Goal: Task Accomplishment & Management: Manage account settings

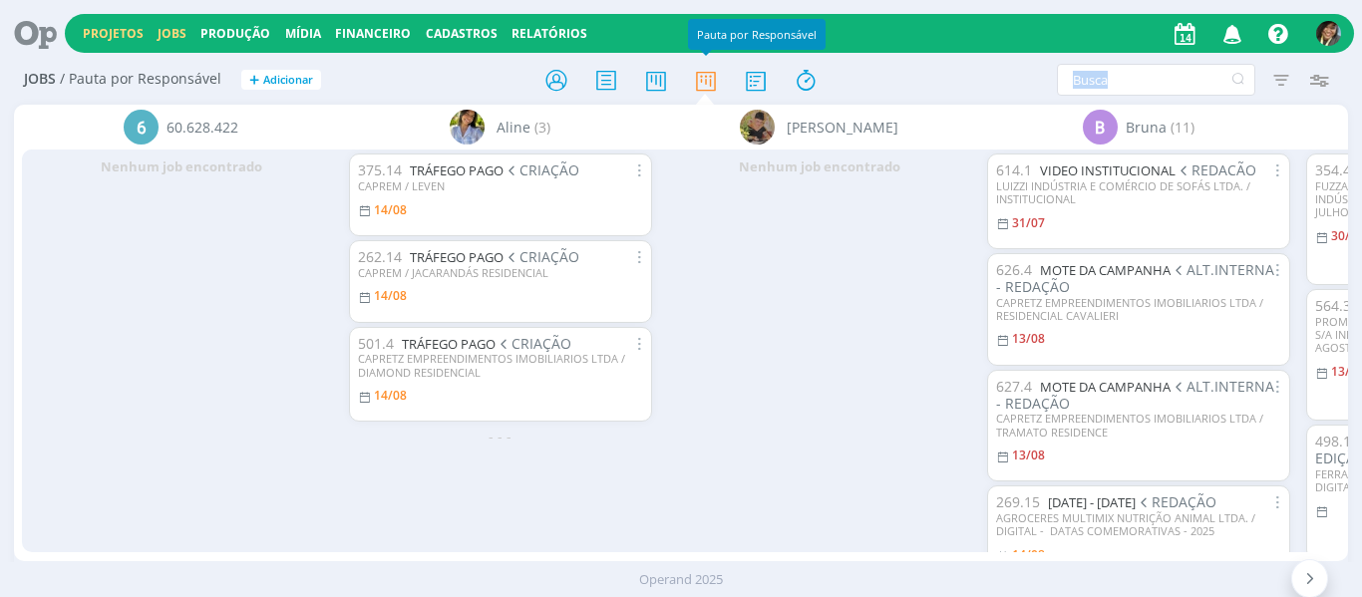
click at [110, 37] on link "Projetos" at bounding box center [113, 33] width 61 height 17
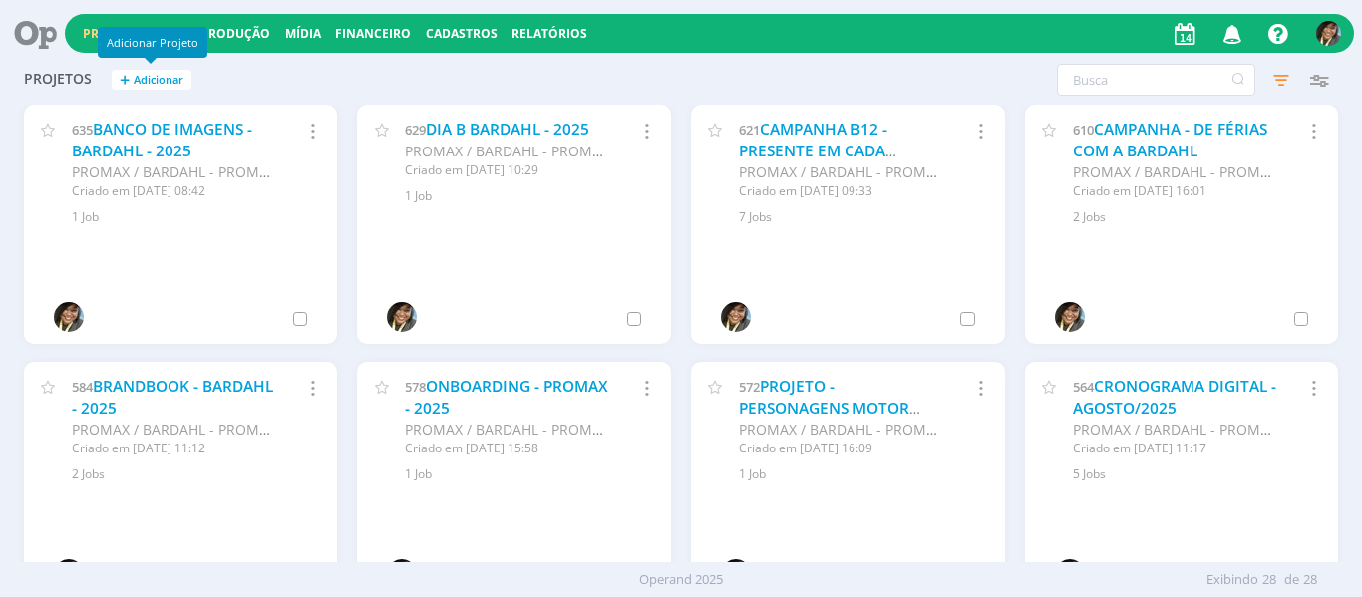
click at [141, 82] on span "Adicionar" at bounding box center [159, 80] width 50 height 13
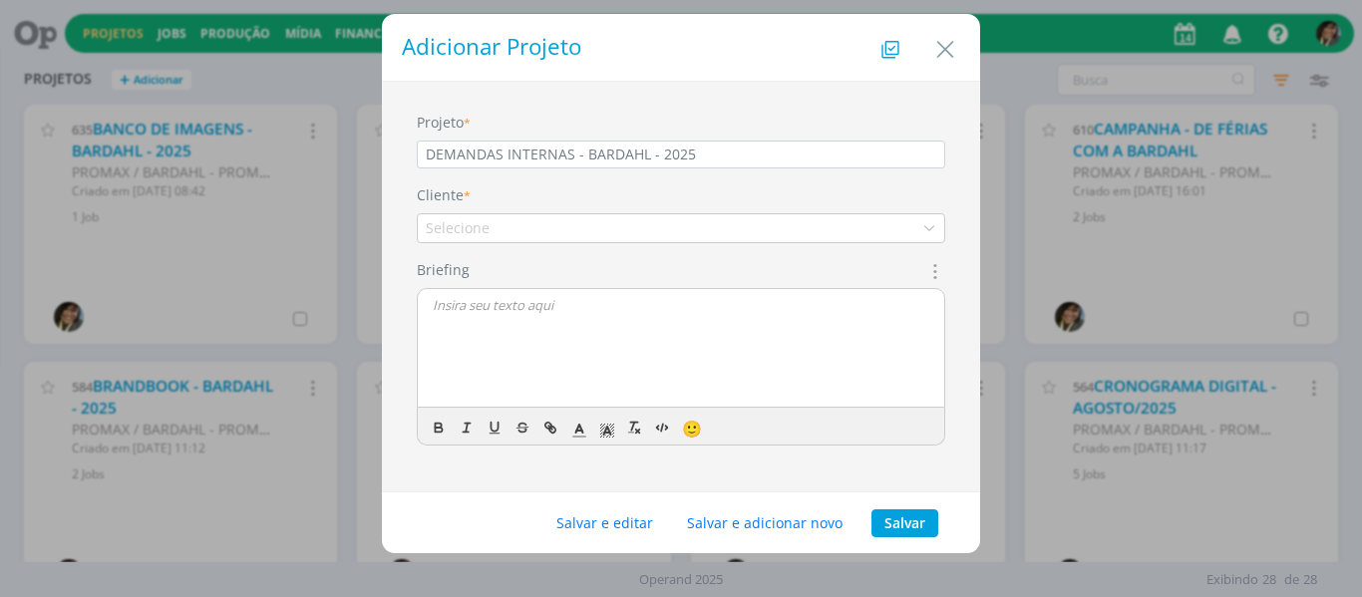
type input "DEMANDAS INTERNAS - BARDAHL - 2025"
click at [570, 230] on div "Selecione" at bounding box center [681, 228] width 528 height 30
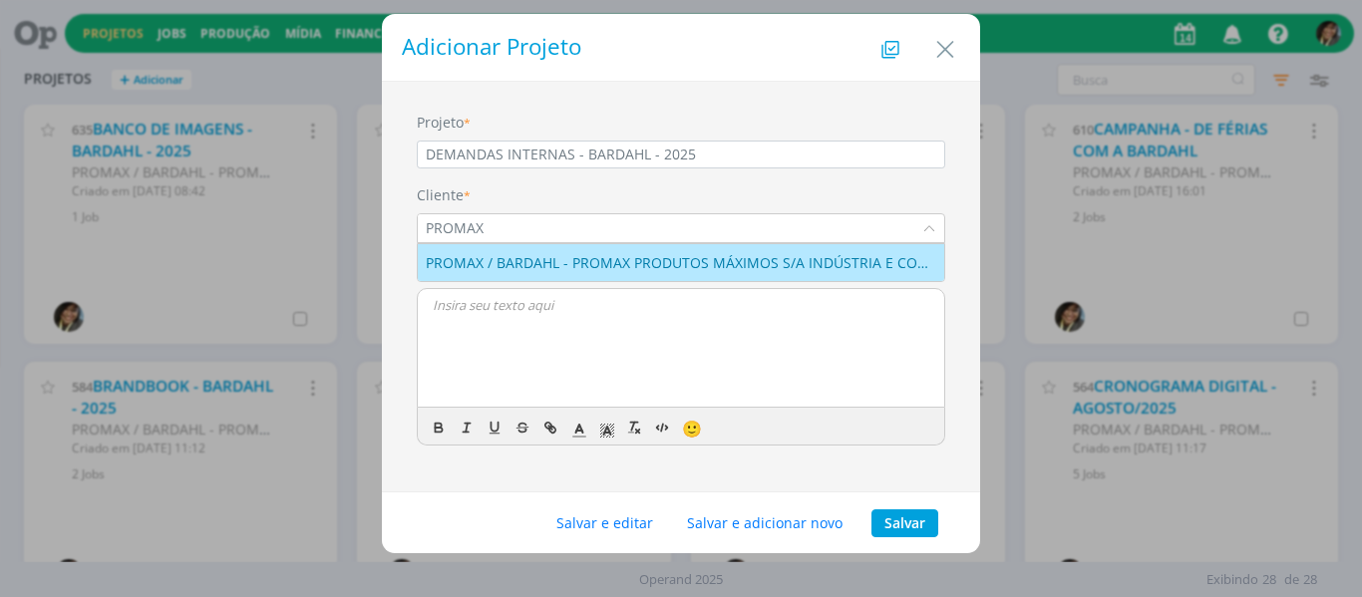
type input "PROMAX"
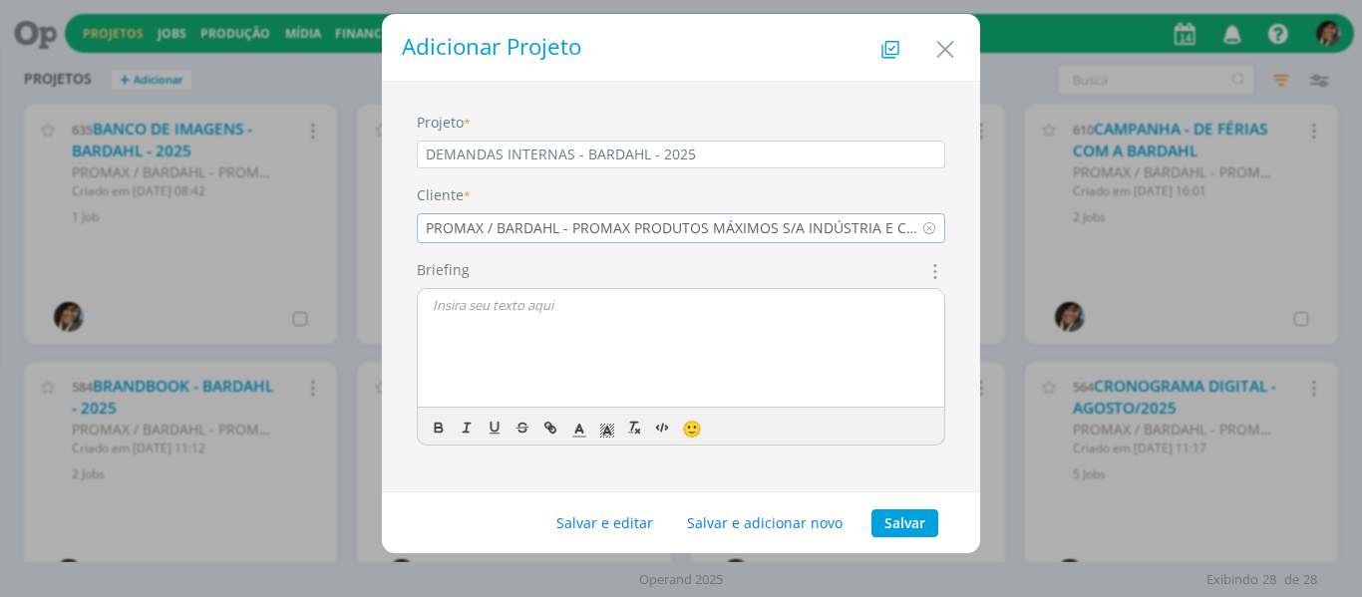
click at [933, 268] on icon "dialog" at bounding box center [933, 271] width 22 height 24
click at [910, 517] on button "Salvar" at bounding box center [904, 523] width 67 height 28
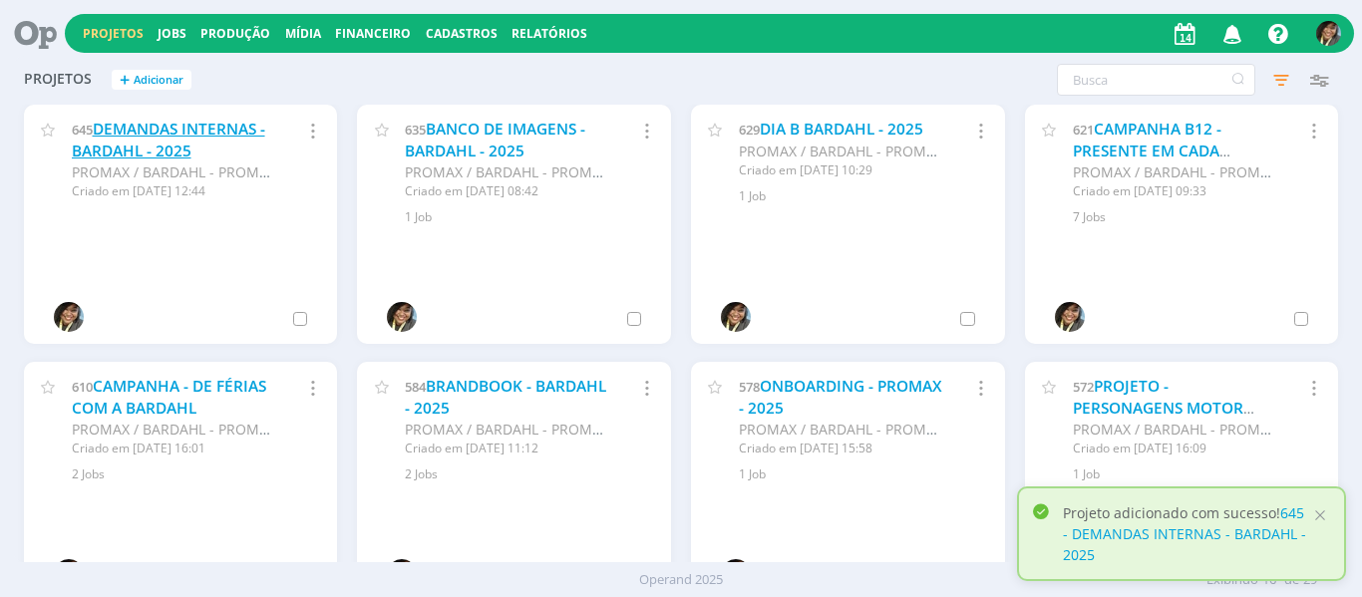
click at [169, 130] on link "DEMANDAS INTERNAS - BARDAHL - 2025" at bounding box center [168, 140] width 193 height 43
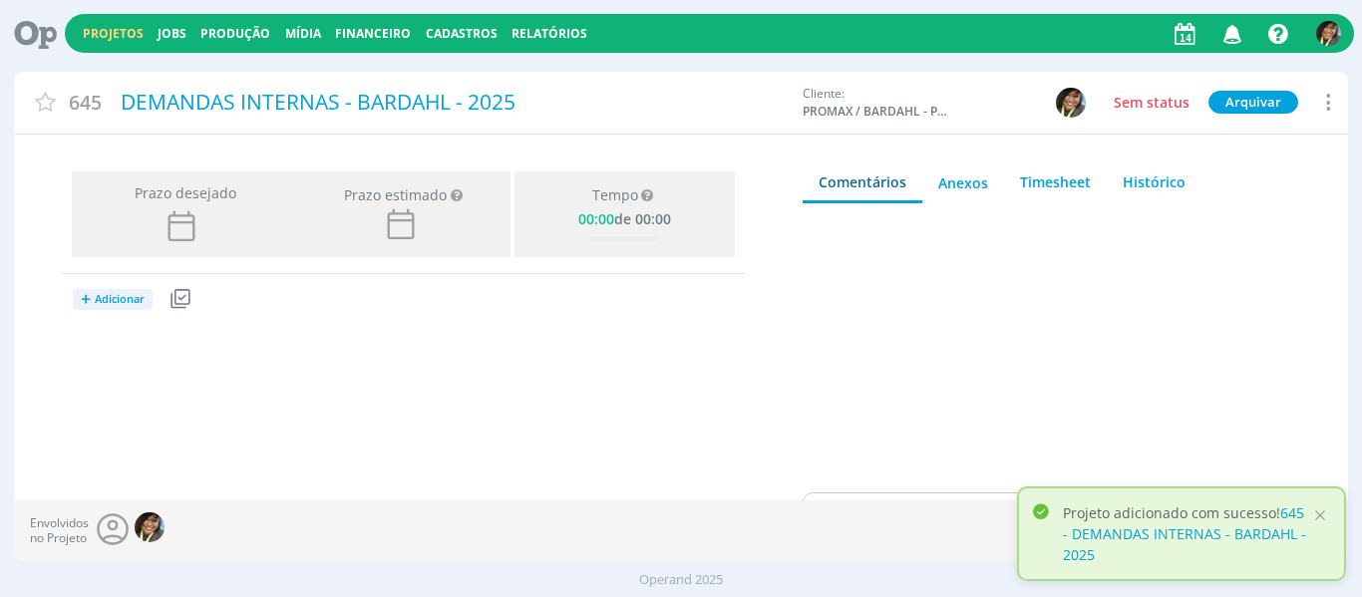
click at [107, 298] on span "Adicionar" at bounding box center [120, 299] width 50 height 13
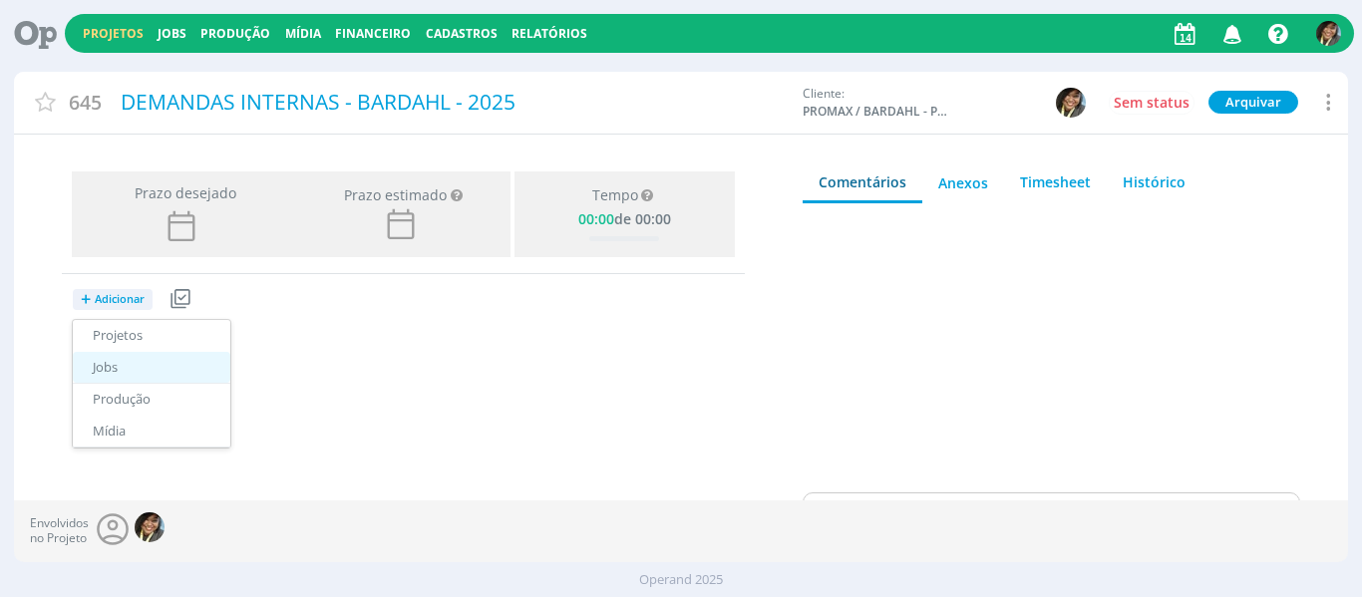
click at [137, 375] on link "Jobs" at bounding box center [152, 368] width 158 height 32
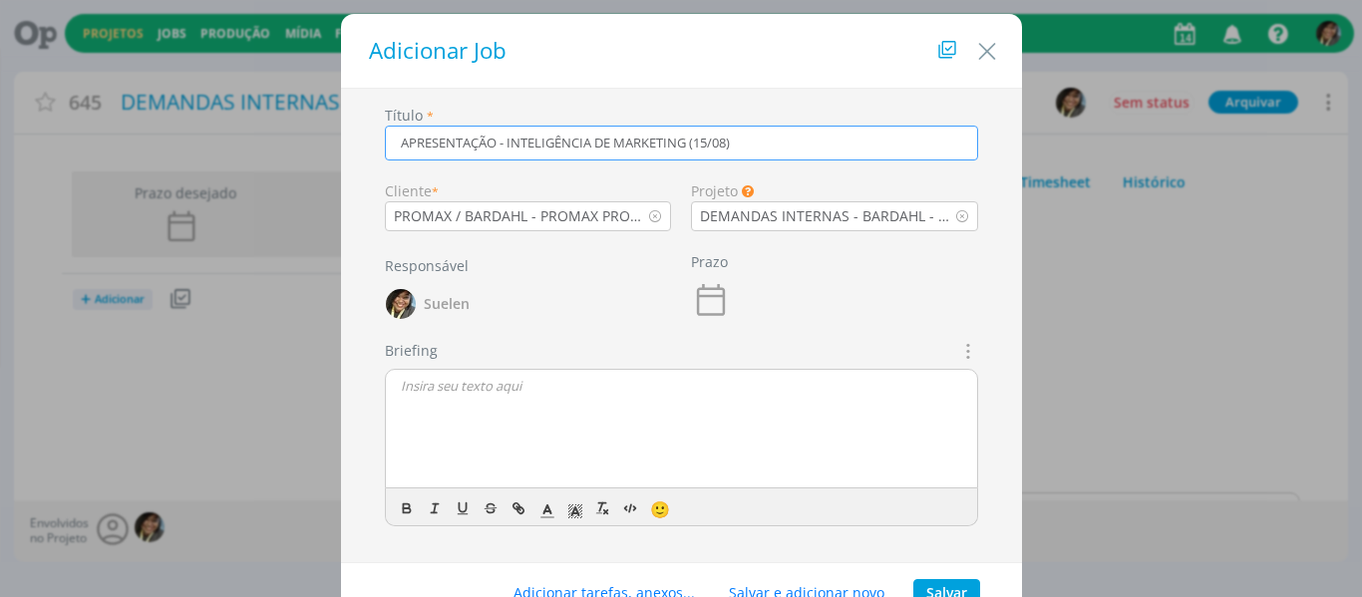
click at [966, 345] on icon "dialog" at bounding box center [966, 351] width 22 height 24
type input "APRESENTAÇÃO - INTELIGÊNCIA DE MARKETING (15/08)"
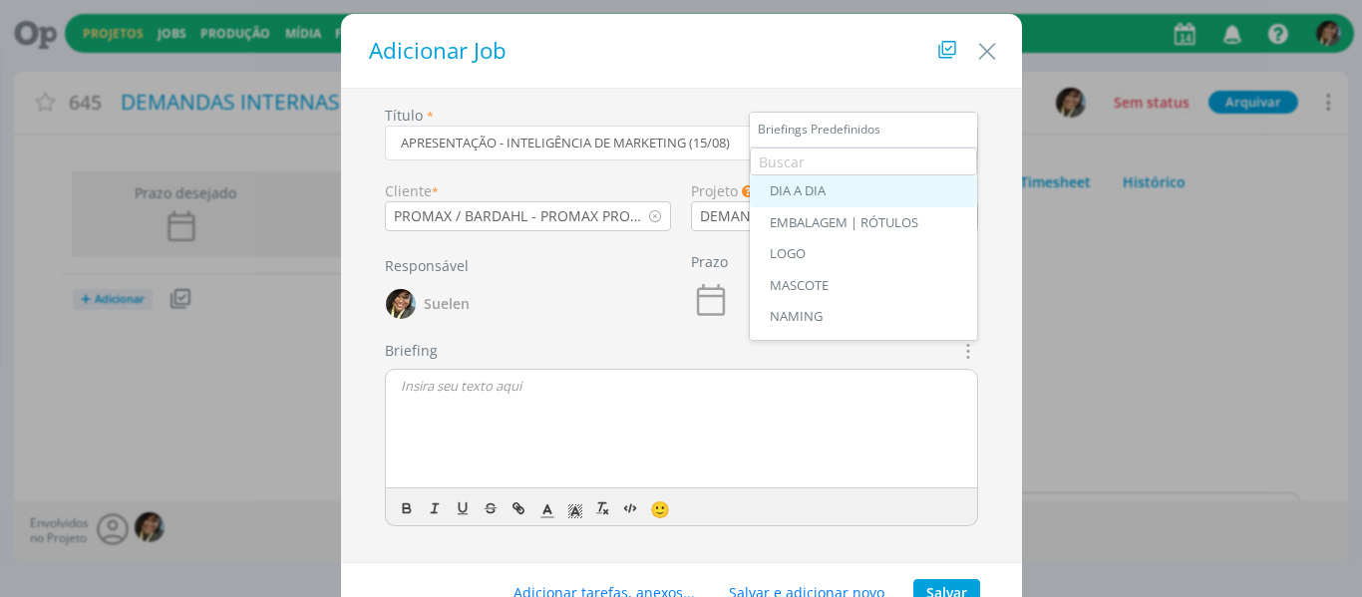
click at [851, 201] on link "DIA A DIA" at bounding box center [863, 191] width 227 height 32
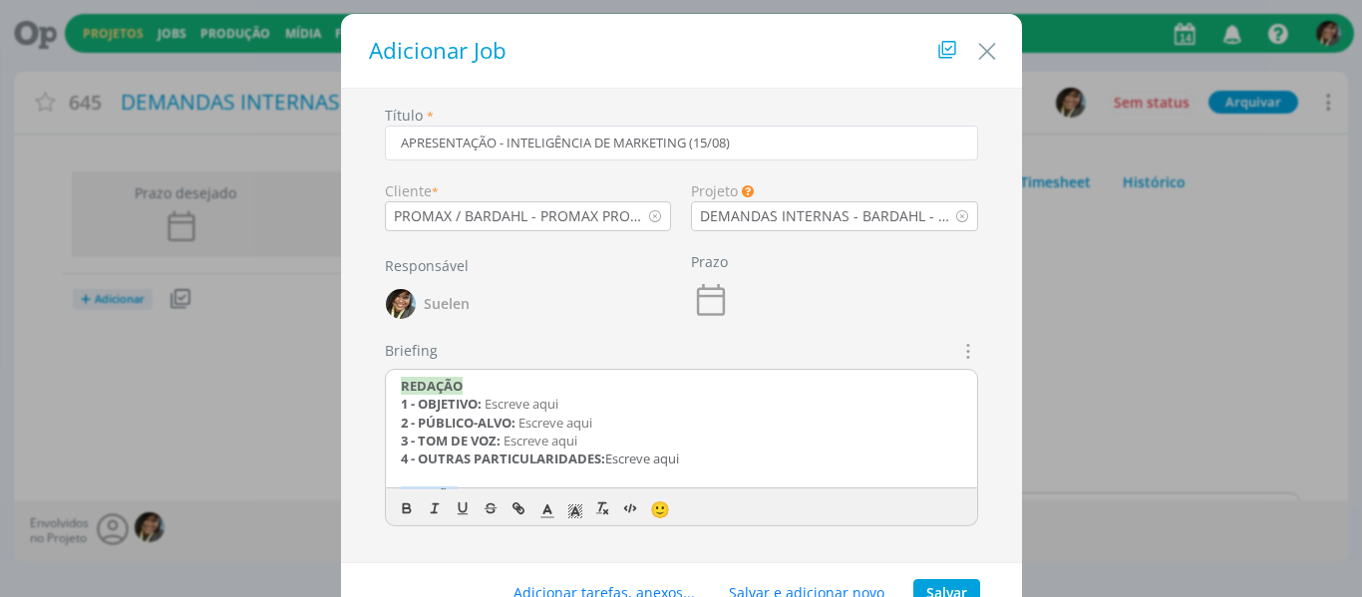
drag, startPoint x: 714, startPoint y: 458, endPoint x: 298, endPoint y: 356, distance: 428.0
click at [298, 356] on div "Adicionar Job Título * APRESENTAÇÃO - INTELIGÊNCIA DE MARKETING (15/08) Cliente…" at bounding box center [681, 298] width 1362 height 597
click at [393, 410] on div "CRIAÇÃO 1 - FORMATO: Escreve aqui 2 - TIPO: Escreve aqui 3 - CAMINHO SERVIDOR: …" at bounding box center [681, 430] width 591 height 120
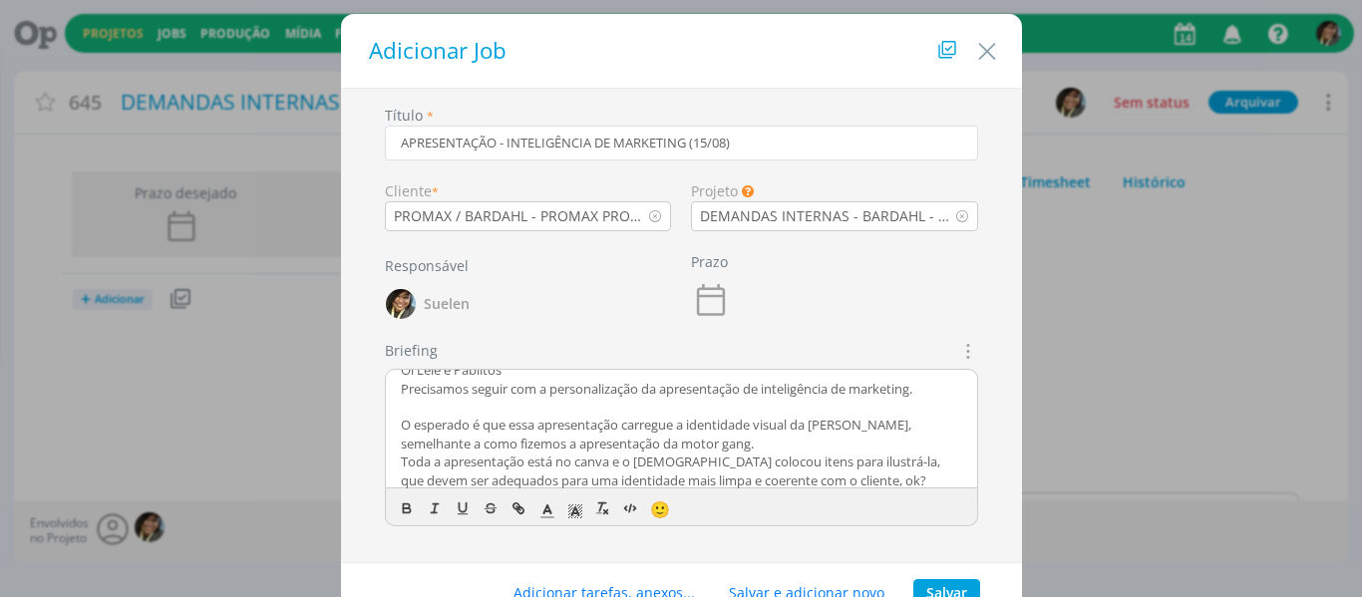
scroll to position [53, 0]
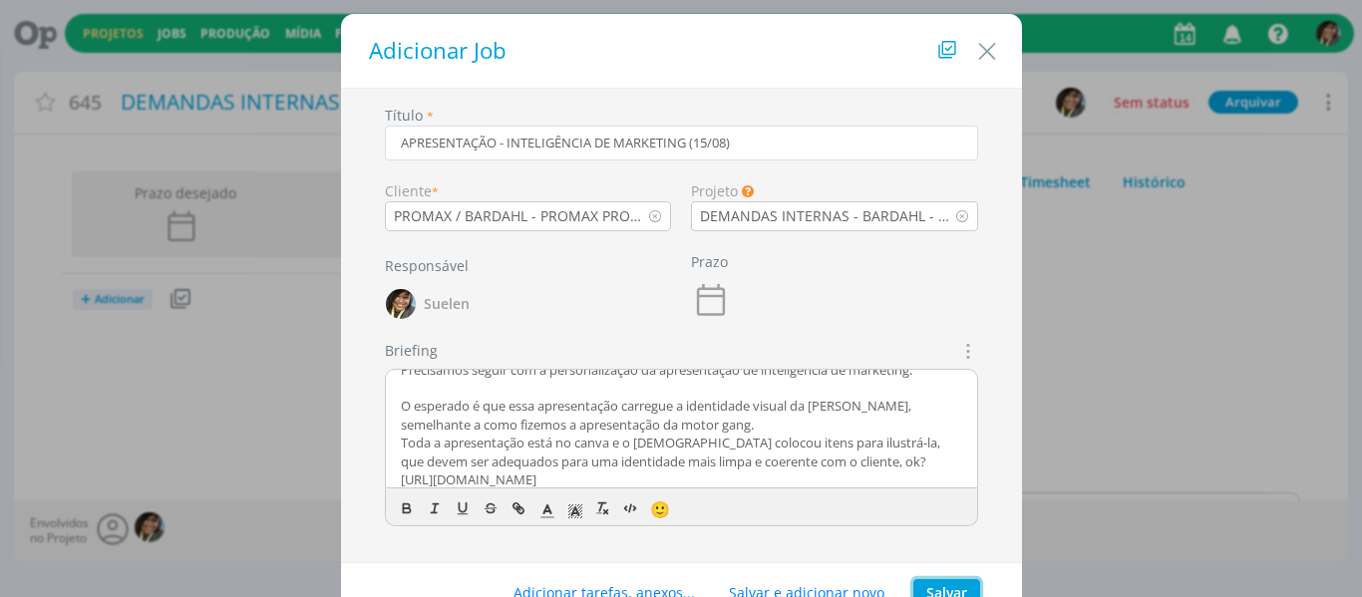
click at [944, 587] on button "Salvar" at bounding box center [946, 593] width 67 height 28
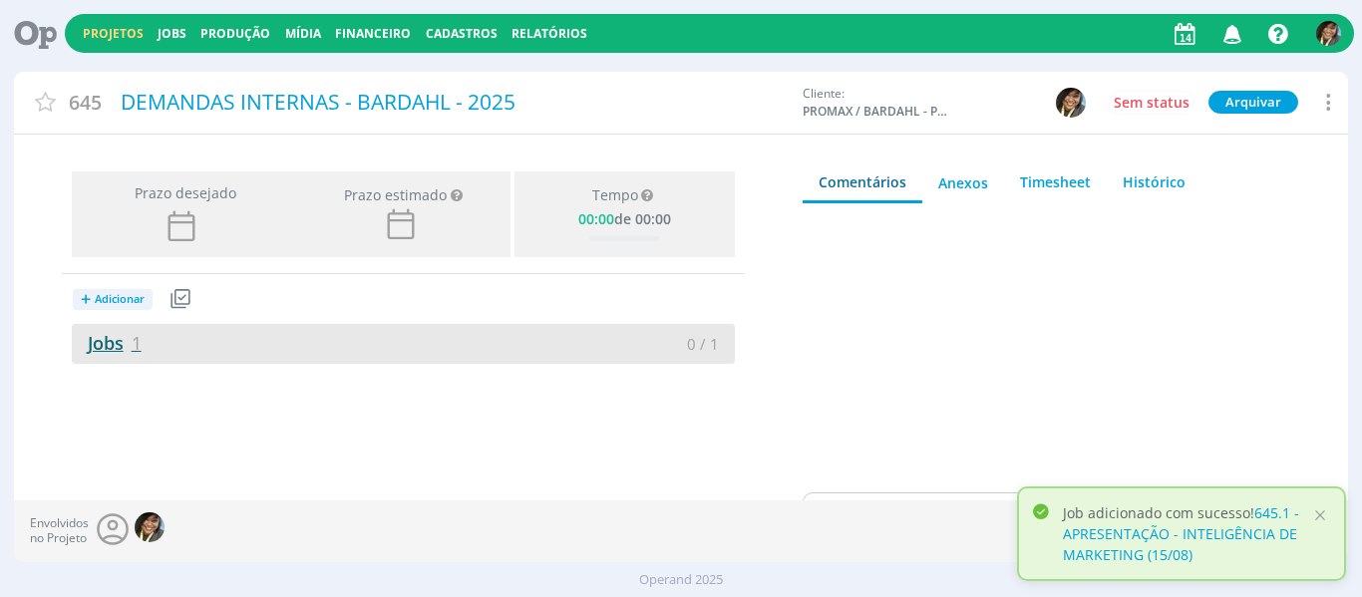
click at [135, 341] on span "1" at bounding box center [137, 343] width 10 height 24
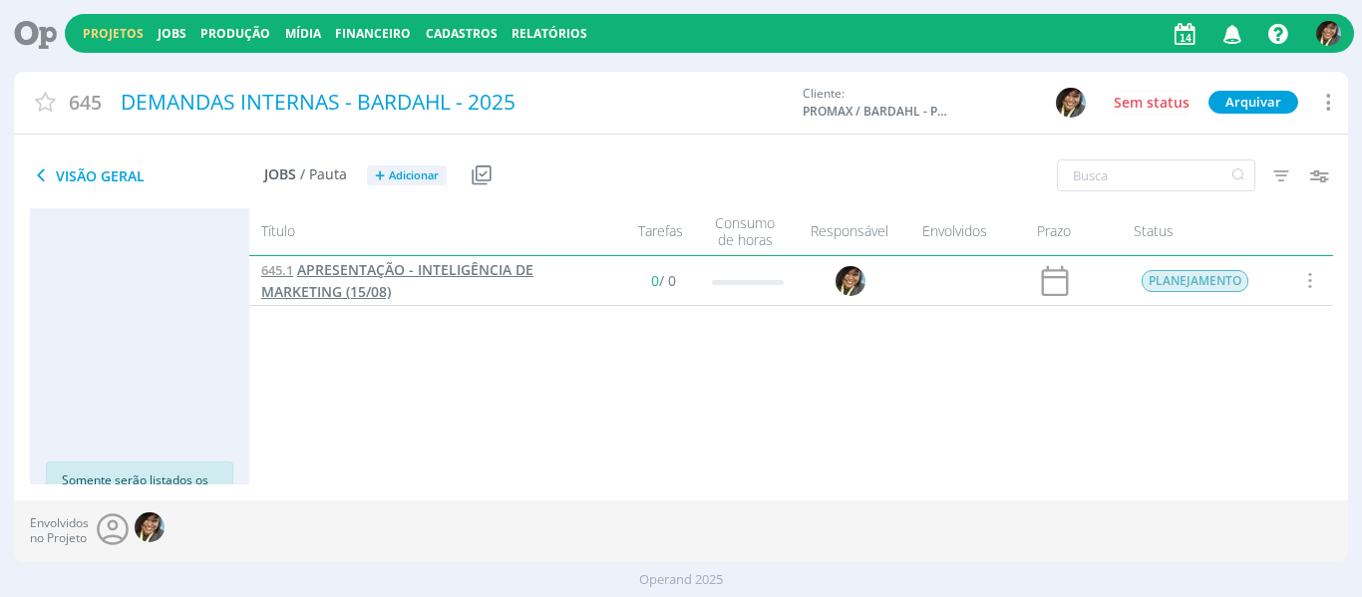
click at [399, 276] on span "APRESENTAÇÃO - INTELIGÊNCIA DE MARKETING (15/08)" at bounding box center [397, 280] width 272 height 41
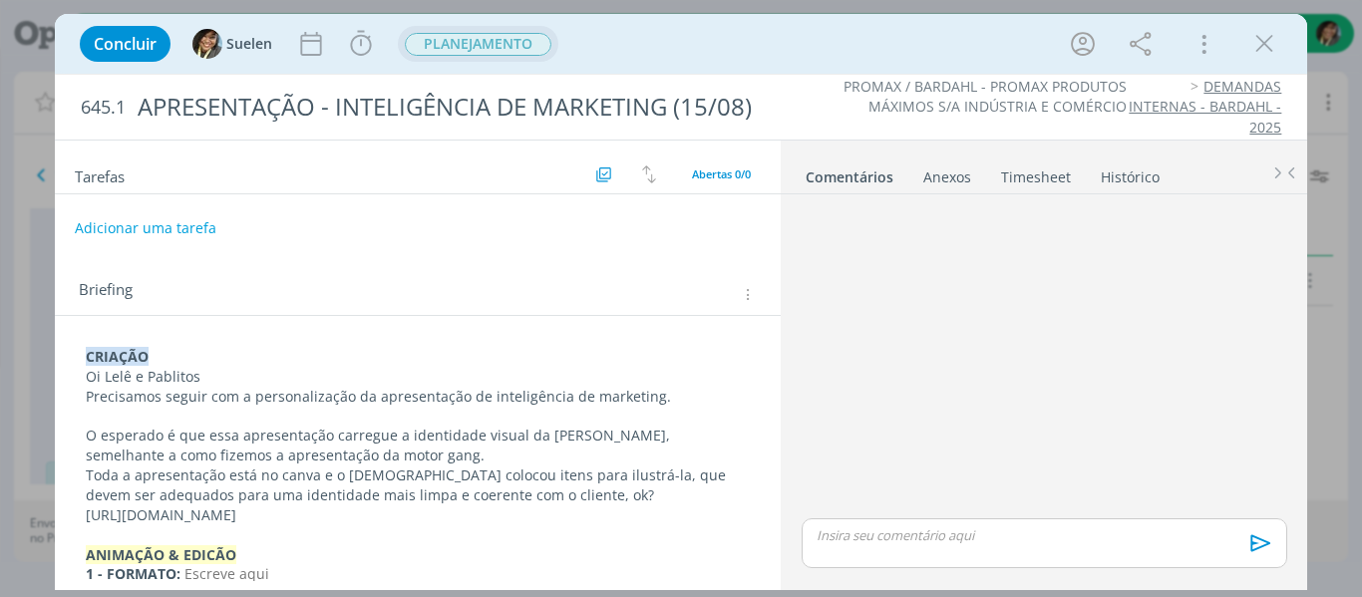
click at [452, 46] on span "PLANEJAMENTO" at bounding box center [478, 44] width 147 height 23
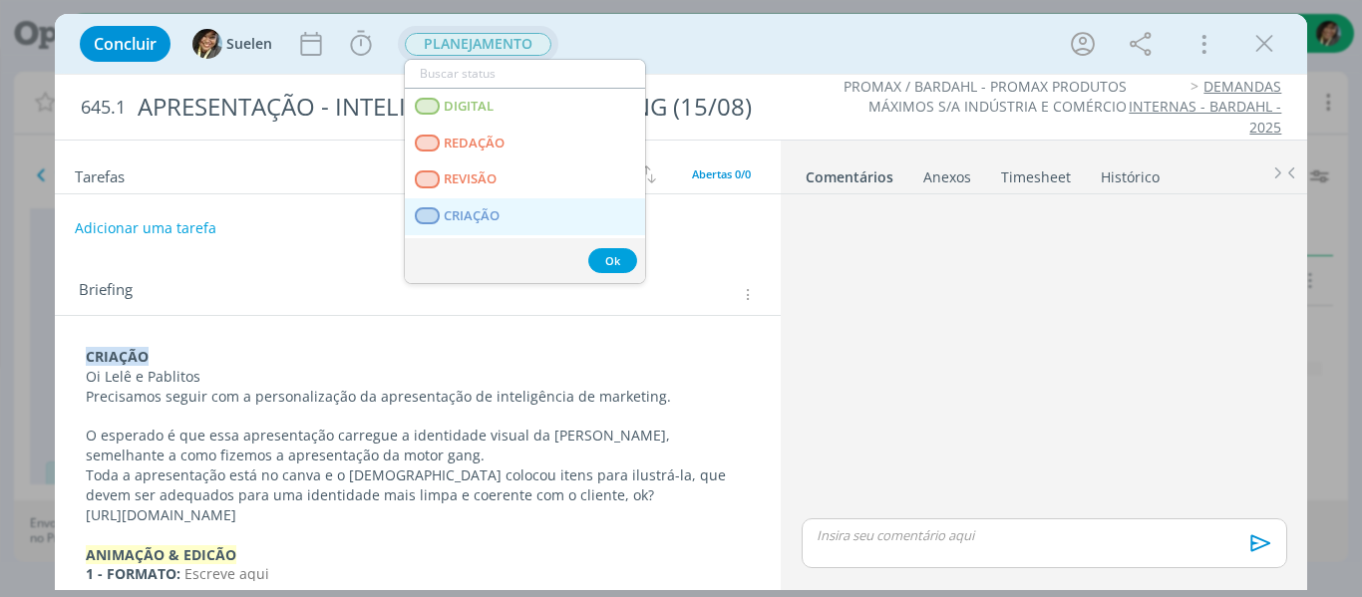
click at [443, 213] on link "CRIAÇÃO" at bounding box center [525, 216] width 240 height 37
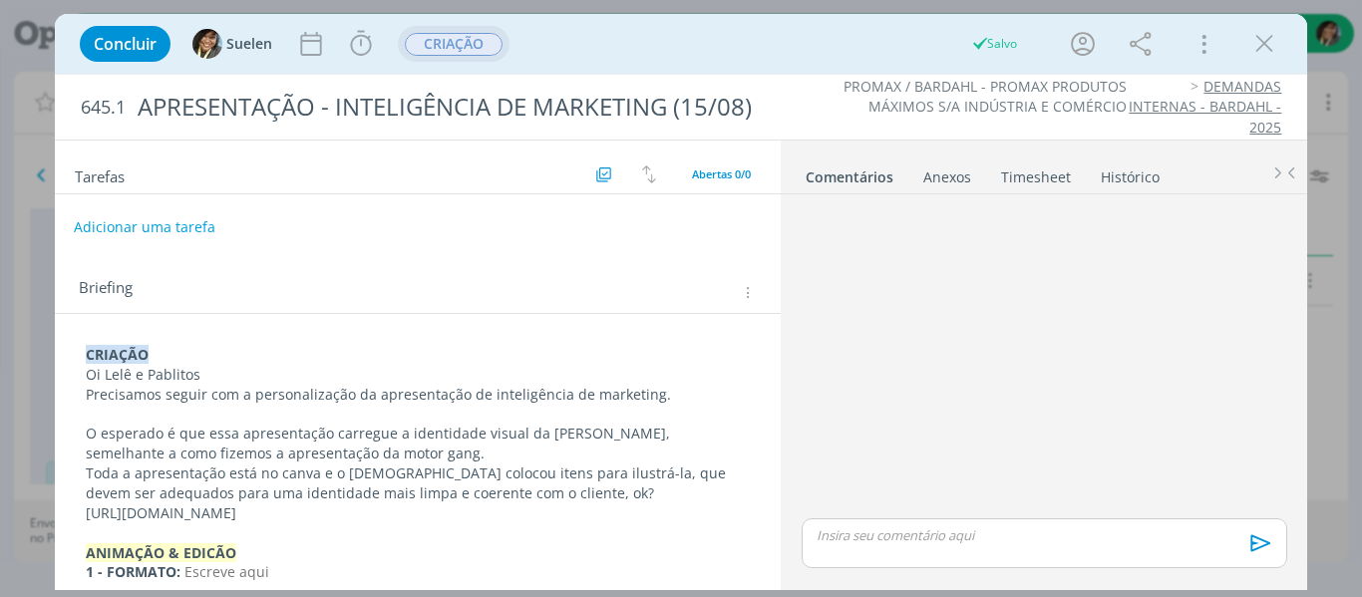
click at [157, 220] on button "Adicionar uma tarefa" at bounding box center [145, 227] width 142 height 34
type input "R"
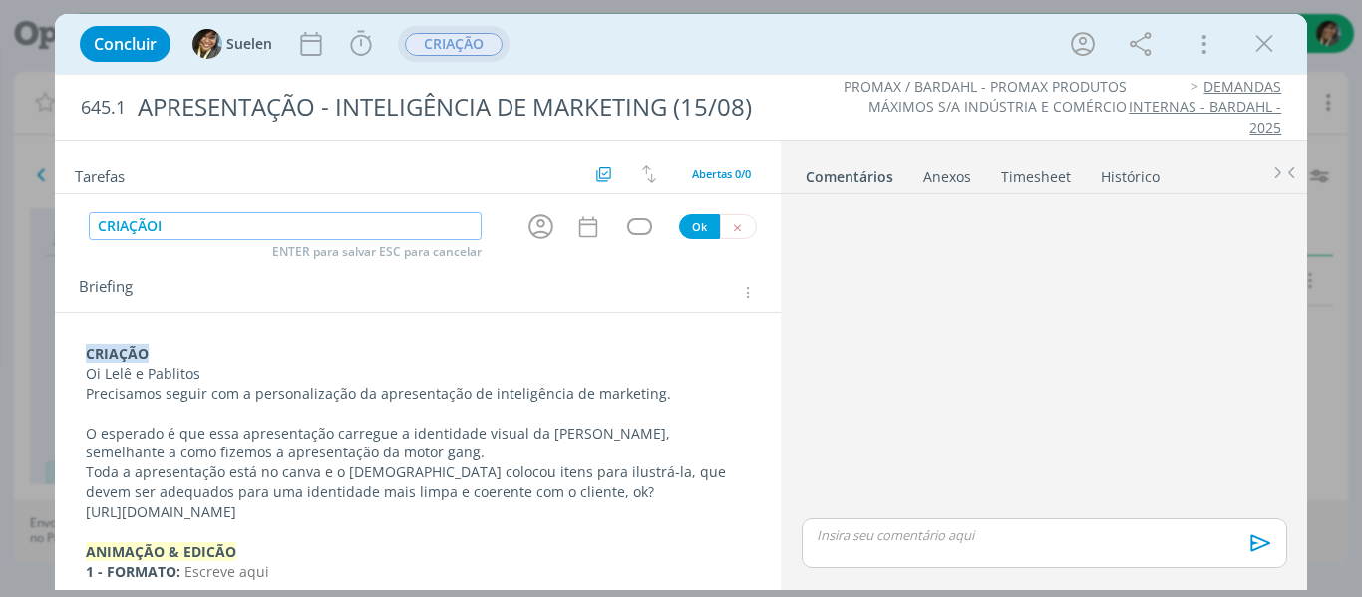
type input "CRIAÇÃOI"
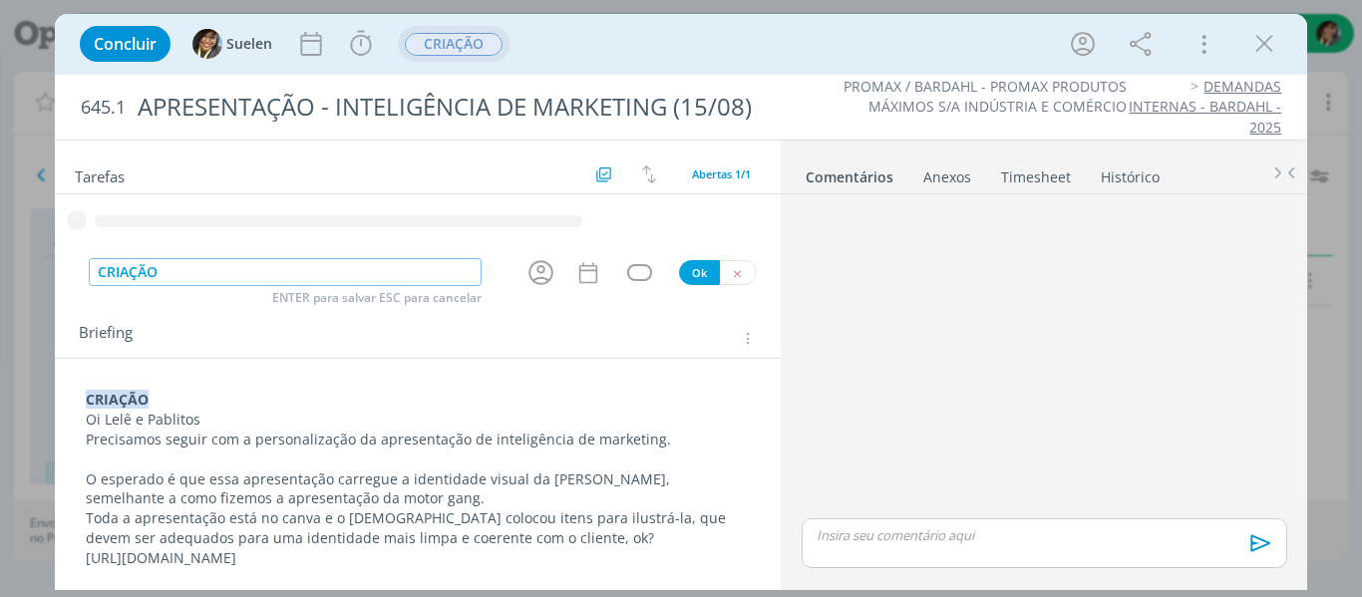
type input "CRIAÇÃO"
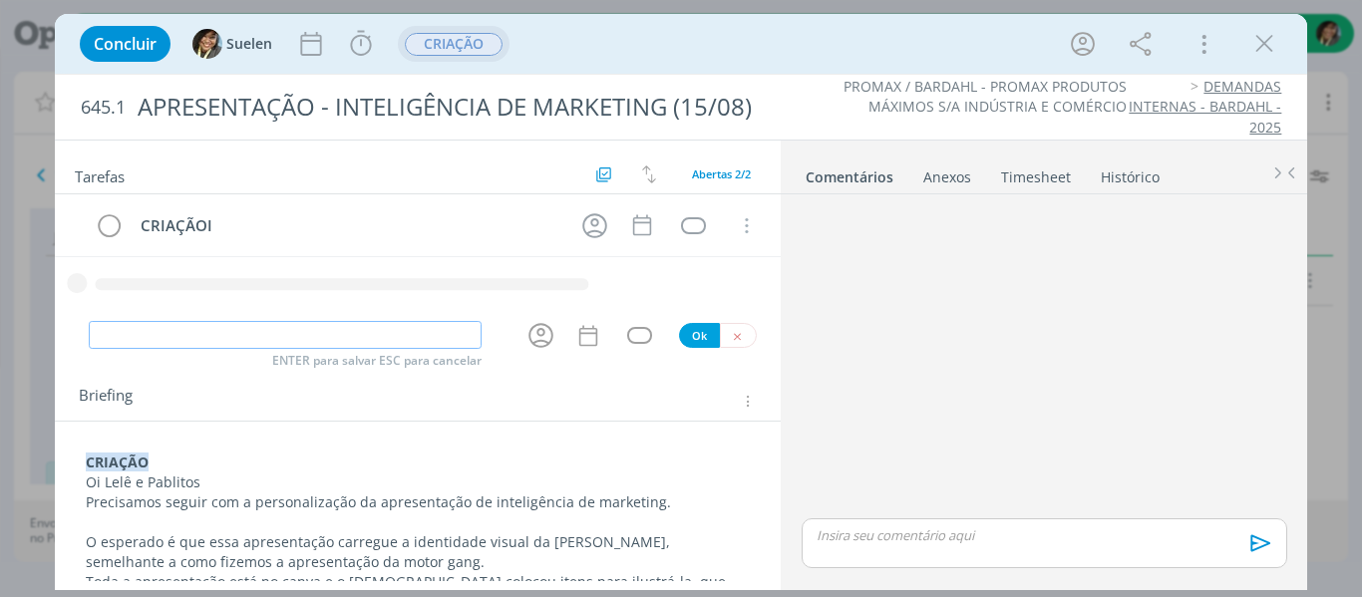
type input "P"
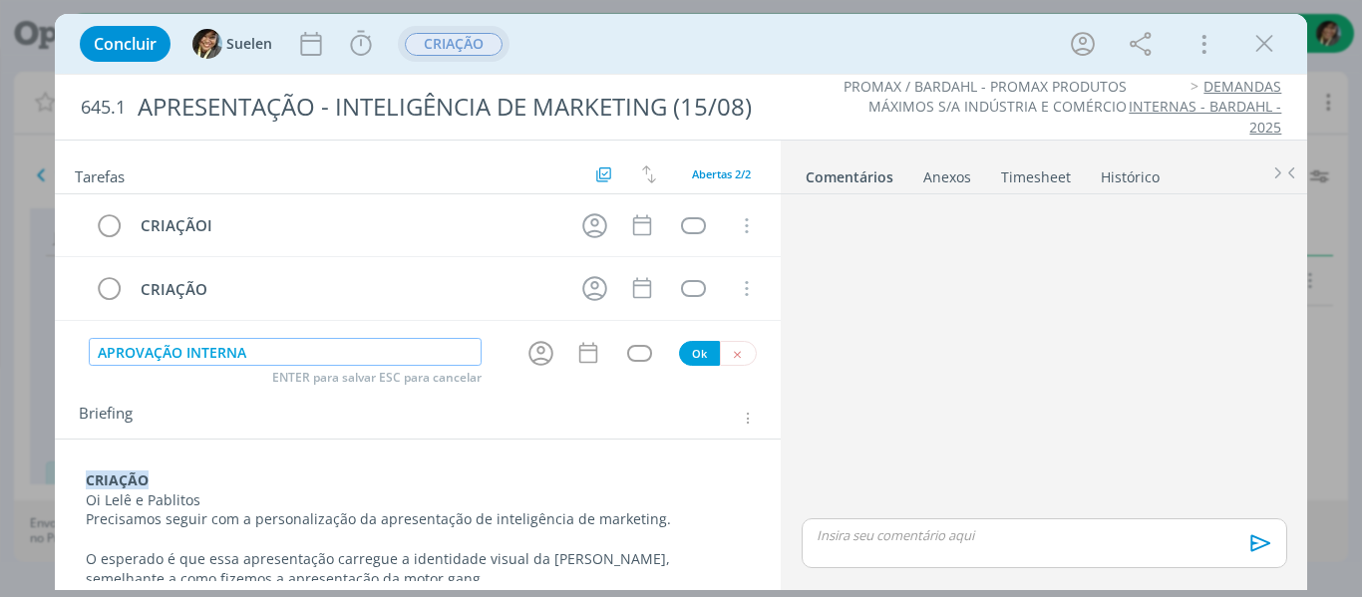
type input "APROVAÇÃO INTERNA"
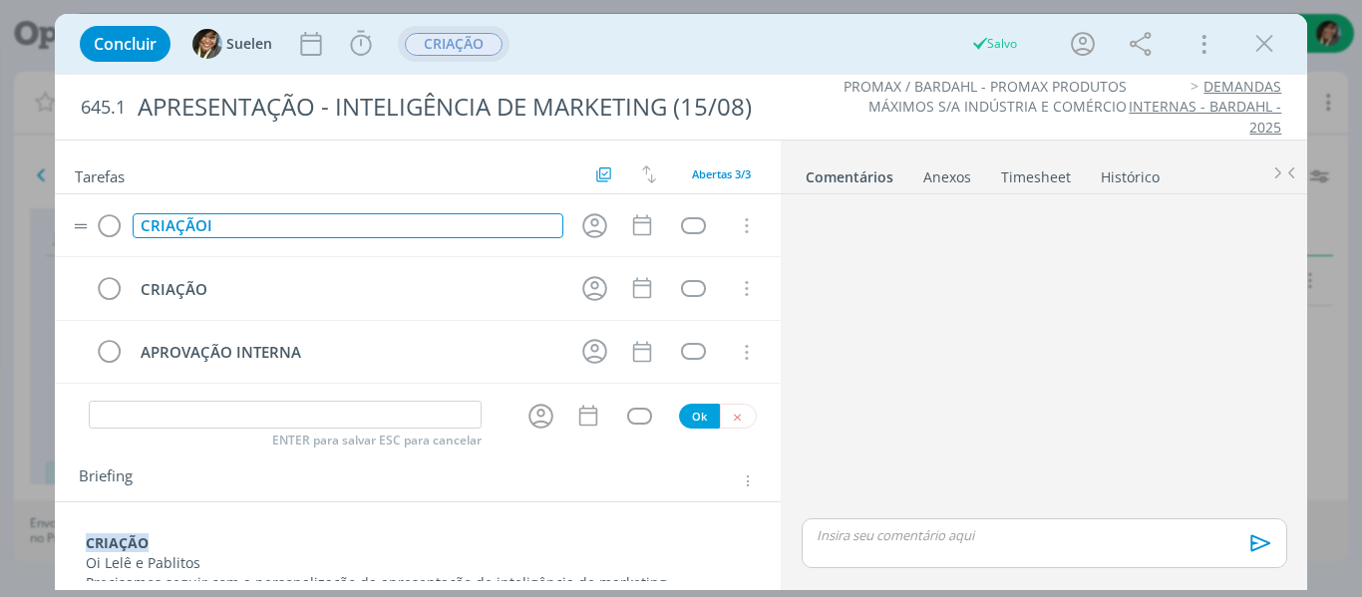
click at [230, 226] on div "CRIAÇÃOI" at bounding box center [349, 225] width 432 height 25
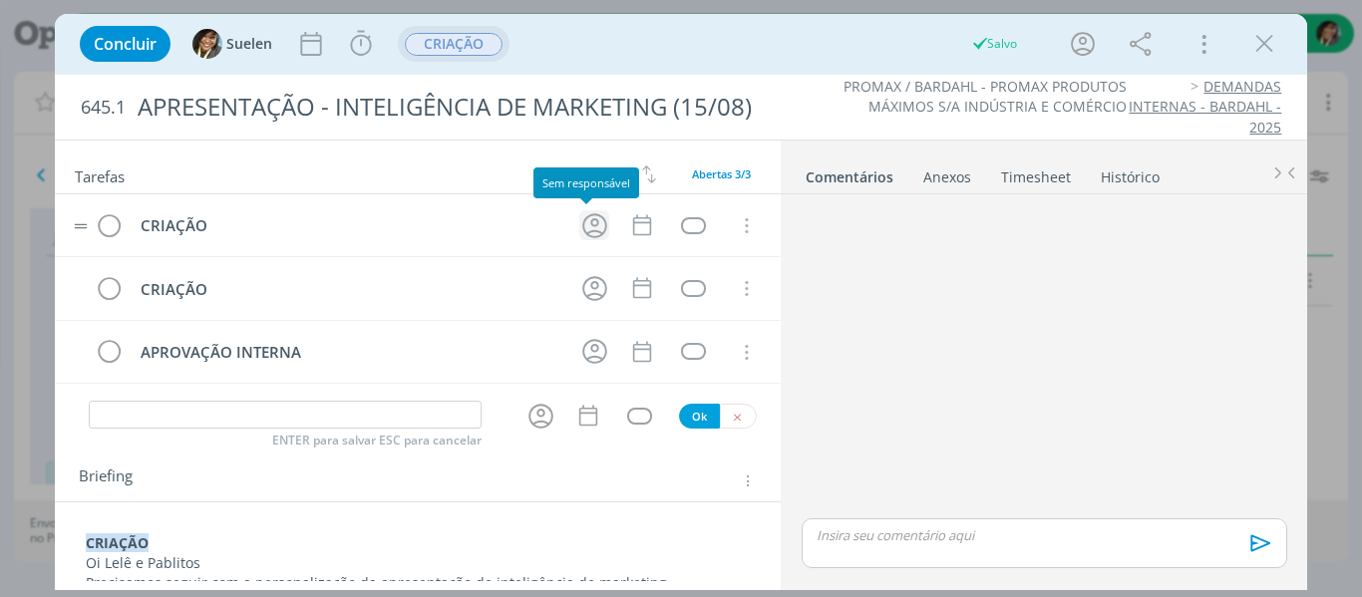
click at [589, 229] on icon "dialog" at bounding box center [594, 225] width 31 height 31
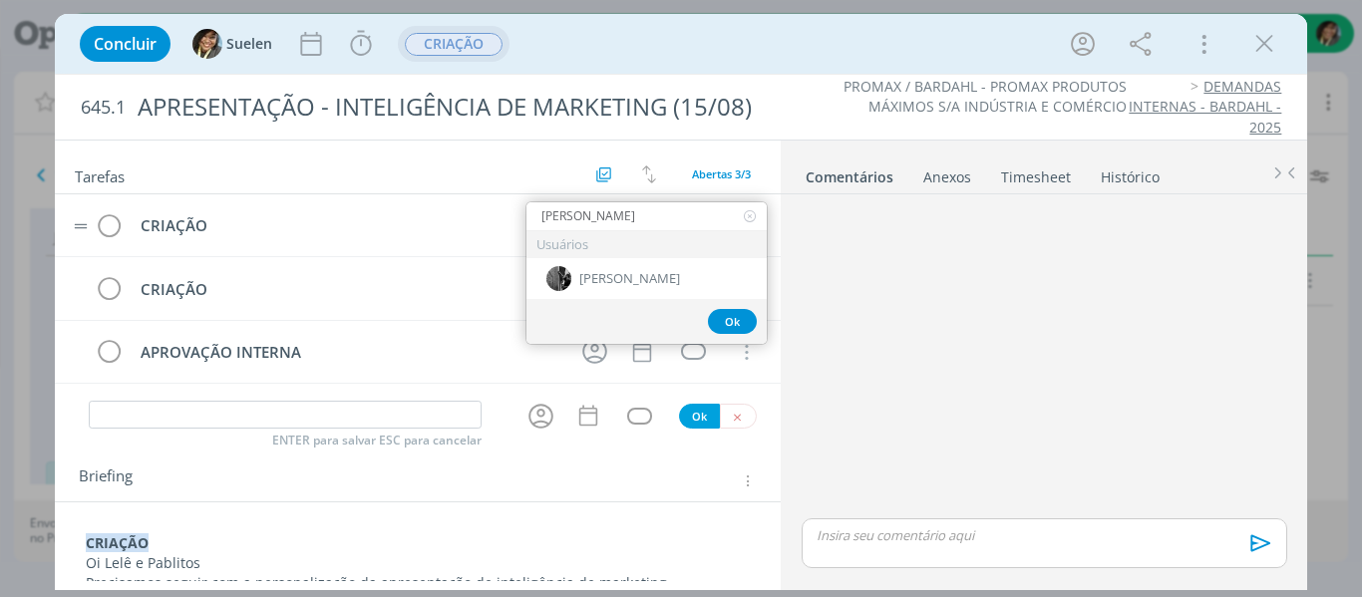
type input "[PERSON_NAME]"
click at [580, 279] on span "[PERSON_NAME]" at bounding box center [629, 279] width 101 height 16
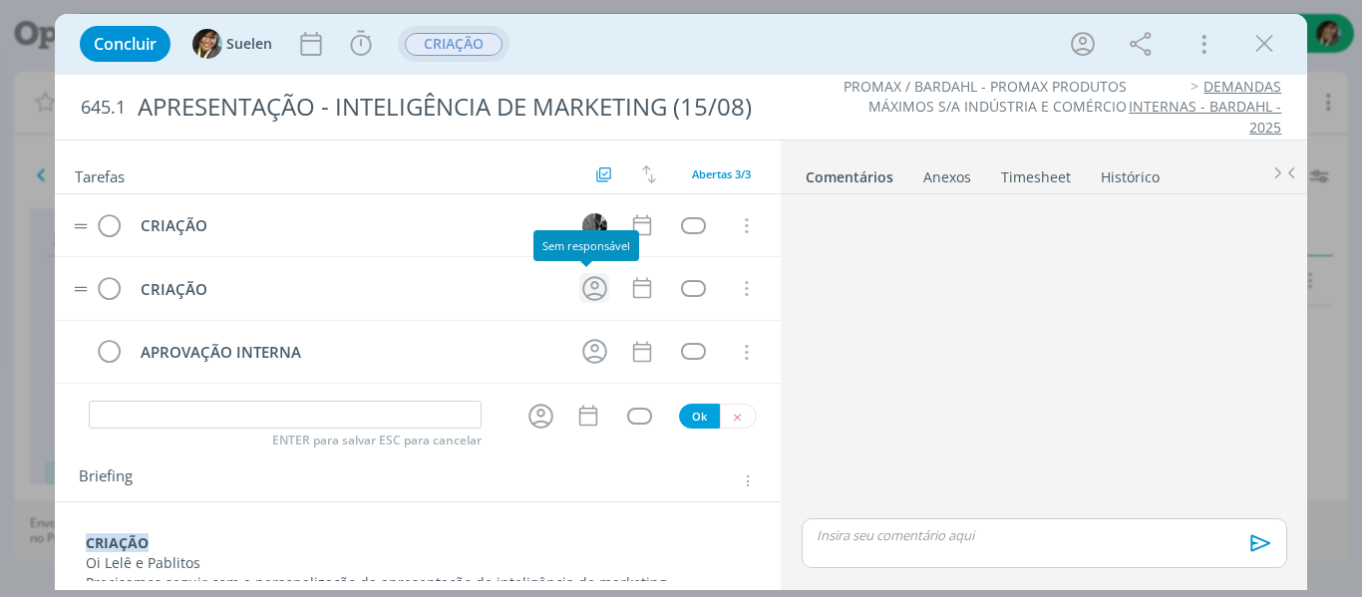
click at [579, 292] on icon "dialog" at bounding box center [594, 288] width 31 height 31
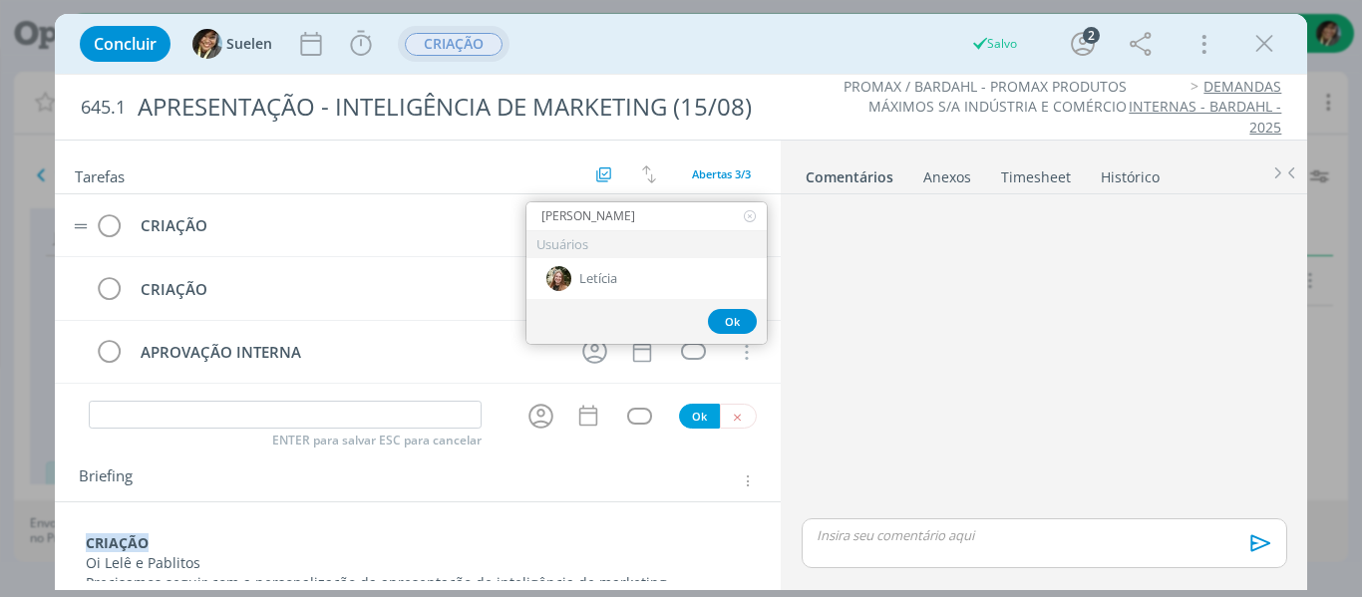
type input "[PERSON_NAME]"
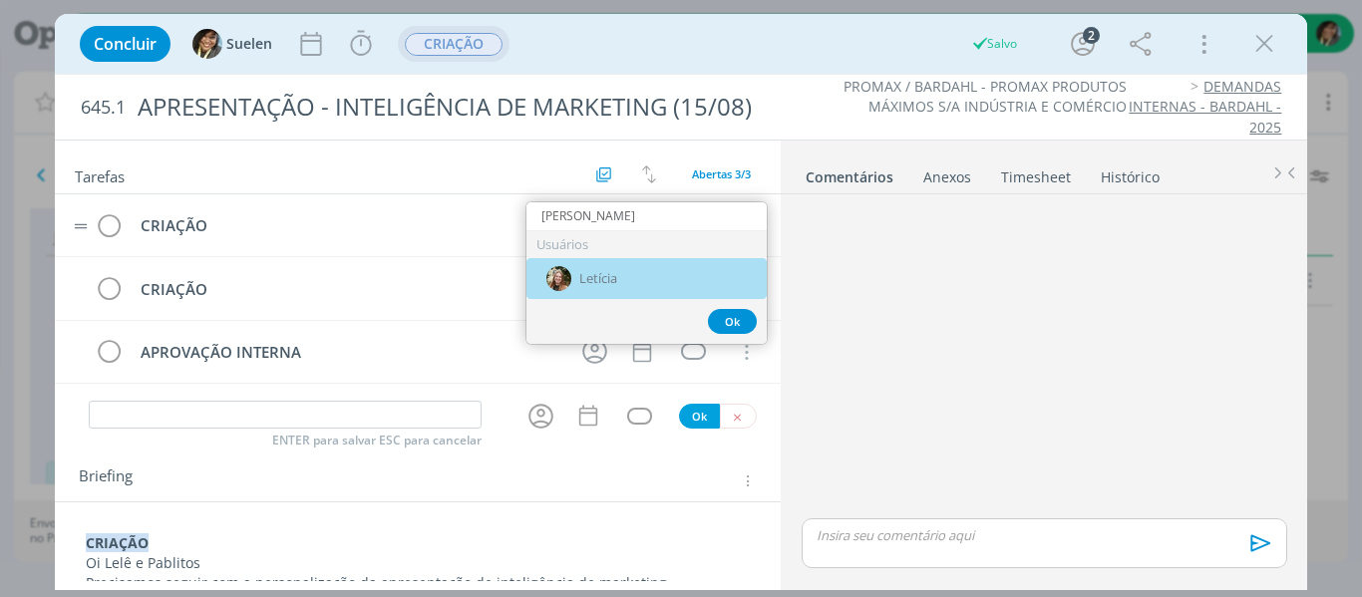
click at [577, 292] on div "Letícia" at bounding box center [646, 278] width 240 height 41
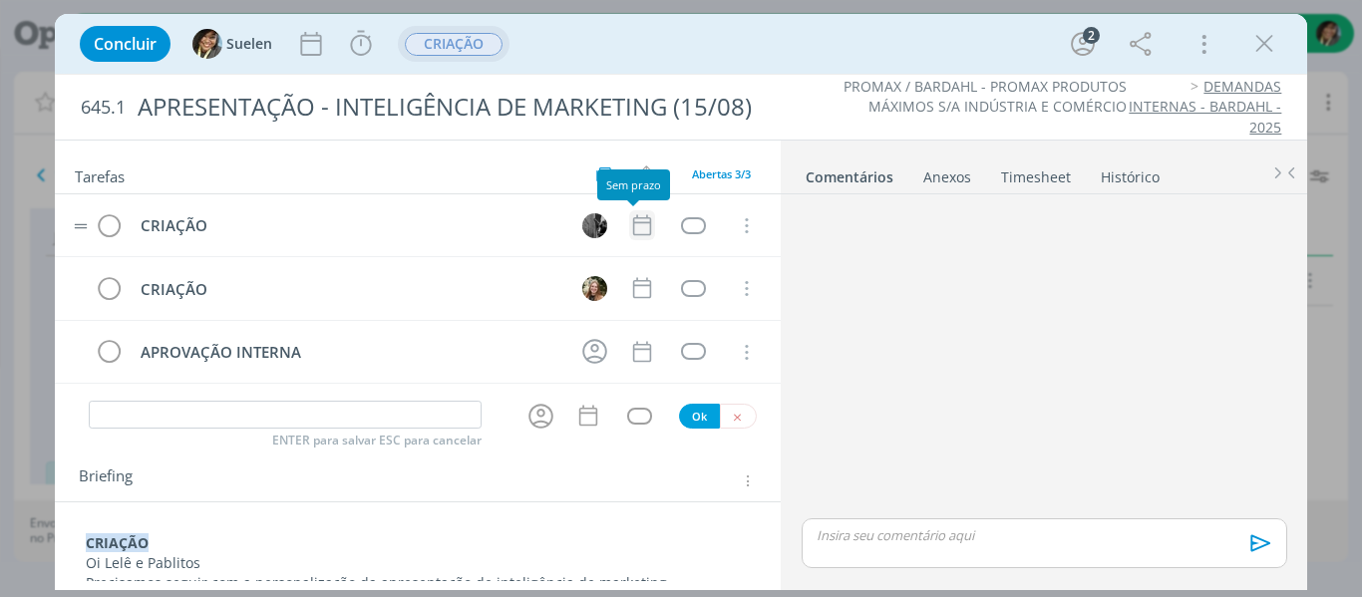
click at [631, 231] on icon "dialog" at bounding box center [642, 225] width 26 height 26
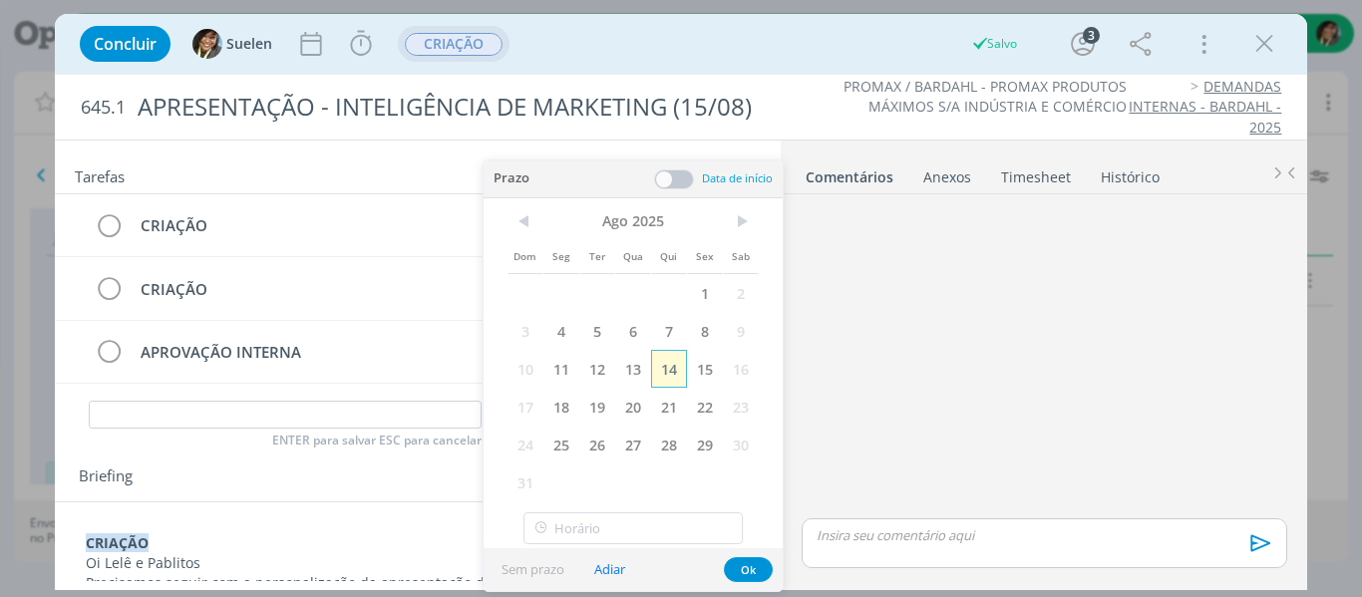
click at [677, 385] on span "14" at bounding box center [669, 369] width 36 height 38
click at [738, 569] on button "Ok" at bounding box center [748, 569] width 49 height 25
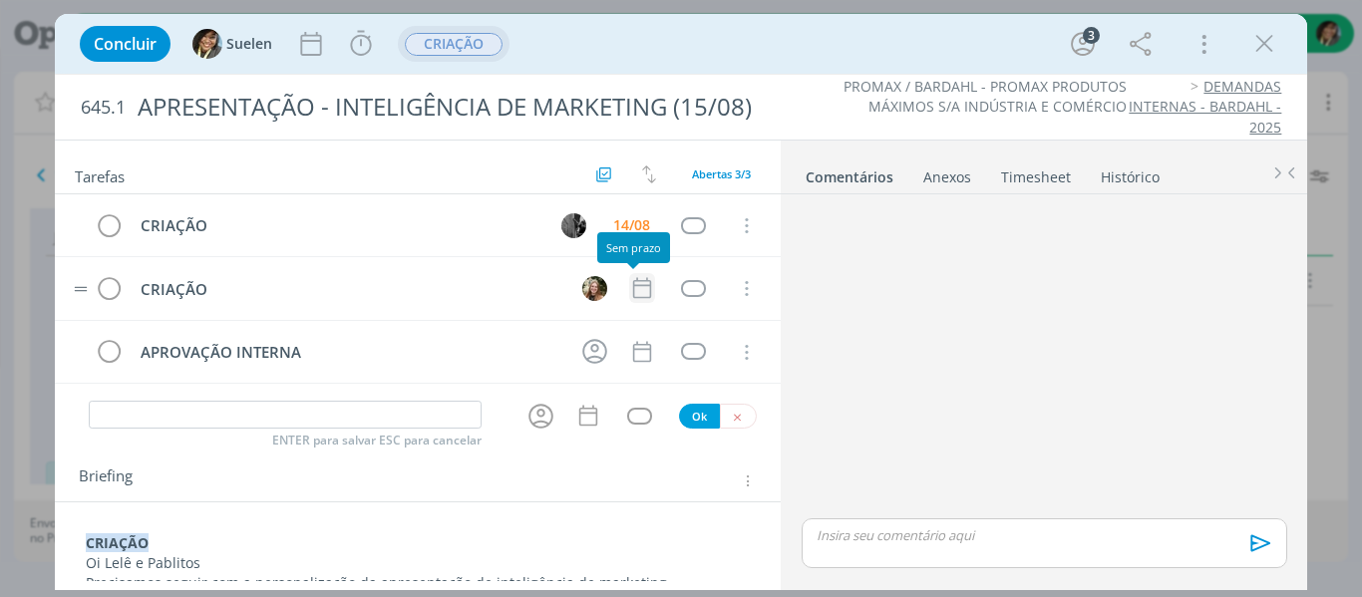
click at [637, 293] on icon "dialog" at bounding box center [642, 288] width 26 height 26
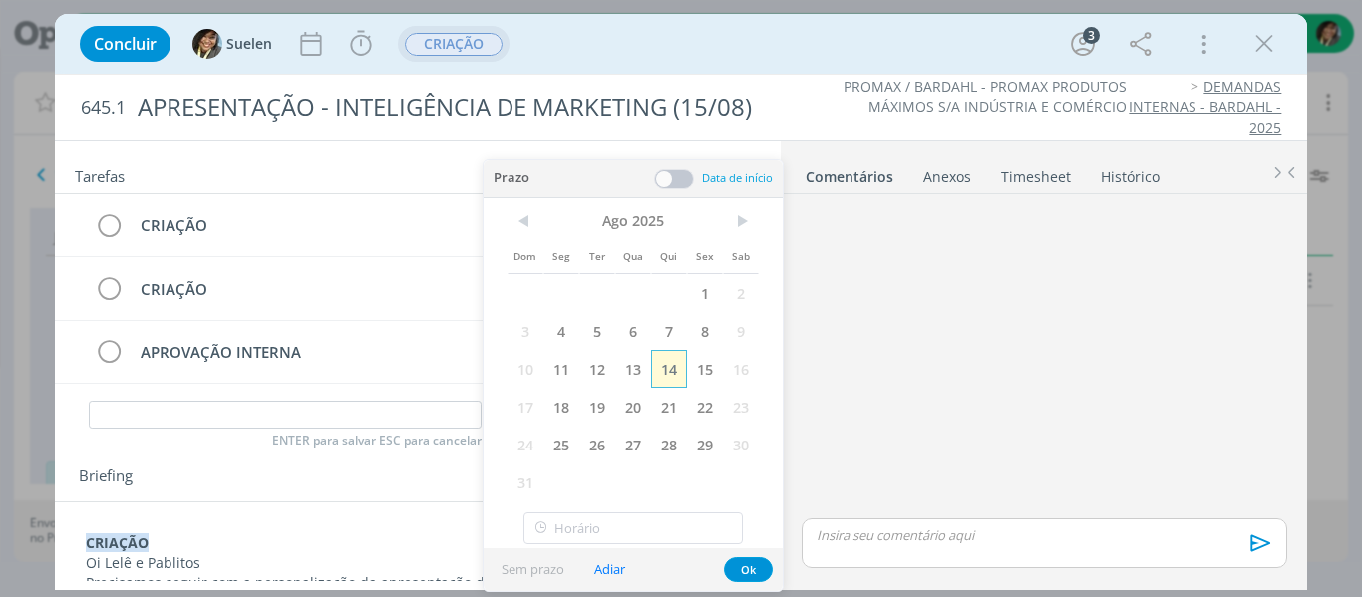
click at [675, 371] on span "14" at bounding box center [669, 369] width 36 height 38
click at [747, 566] on button "Ok" at bounding box center [748, 569] width 49 height 25
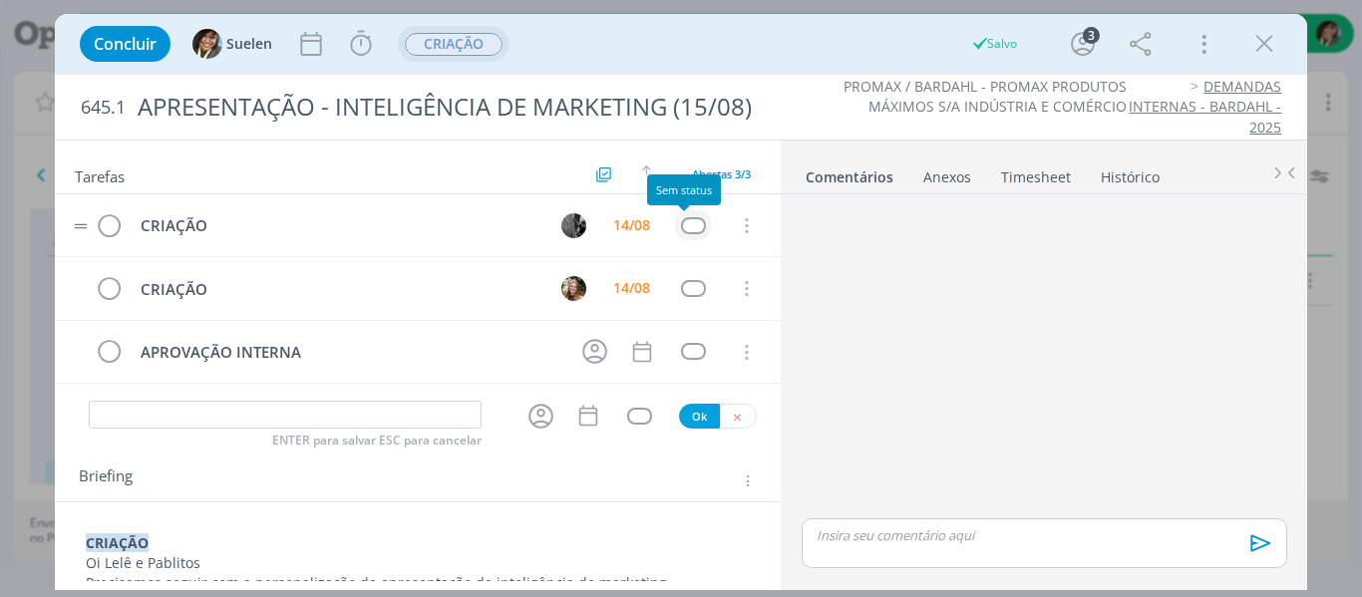
click at [696, 221] on div "dialog" at bounding box center [693, 225] width 25 height 17
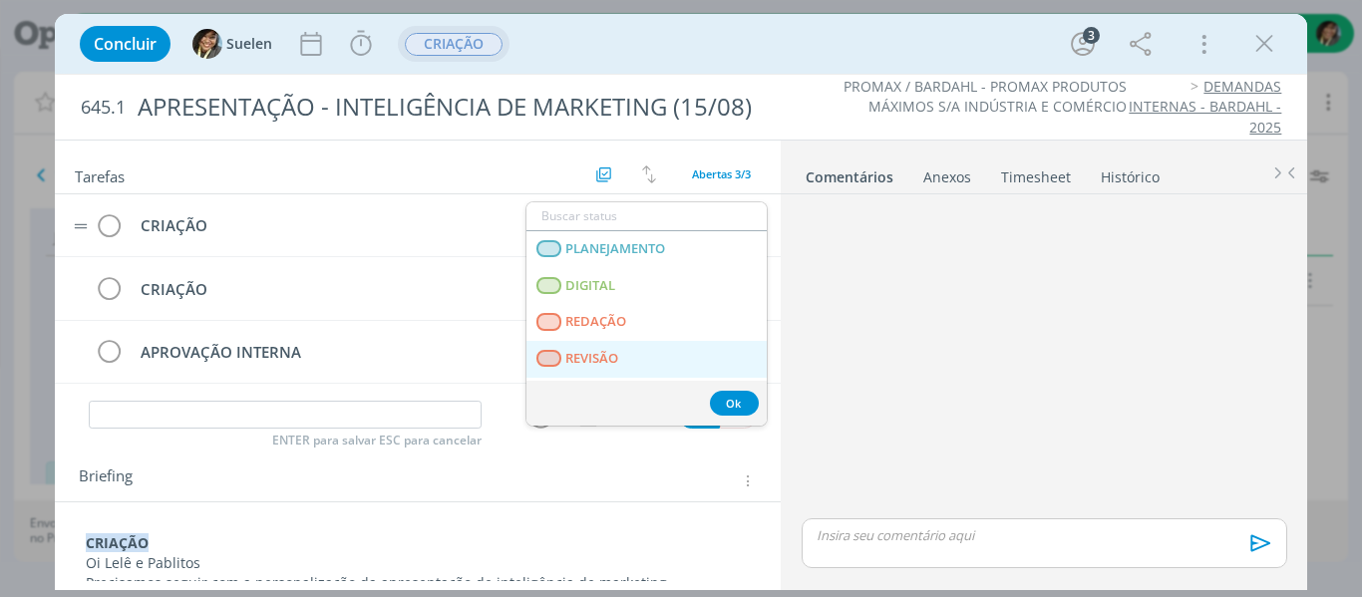
scroll to position [508, 0]
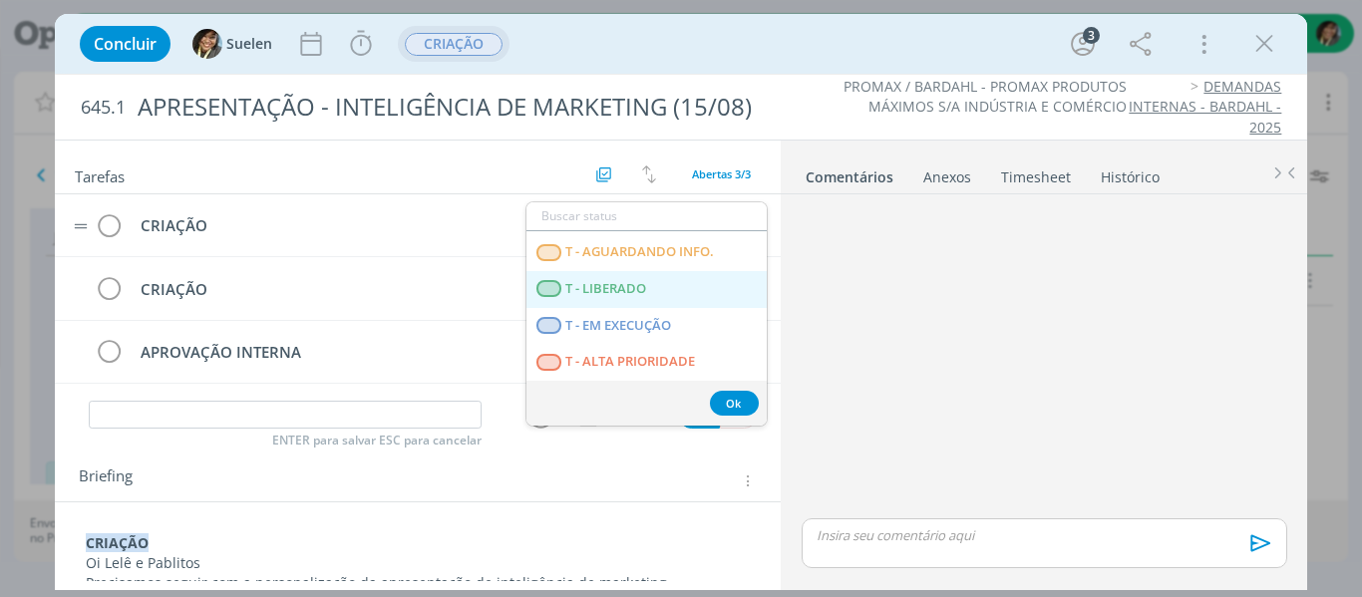
click at [654, 298] on LIBERADO "T - LIBERADO" at bounding box center [646, 289] width 240 height 37
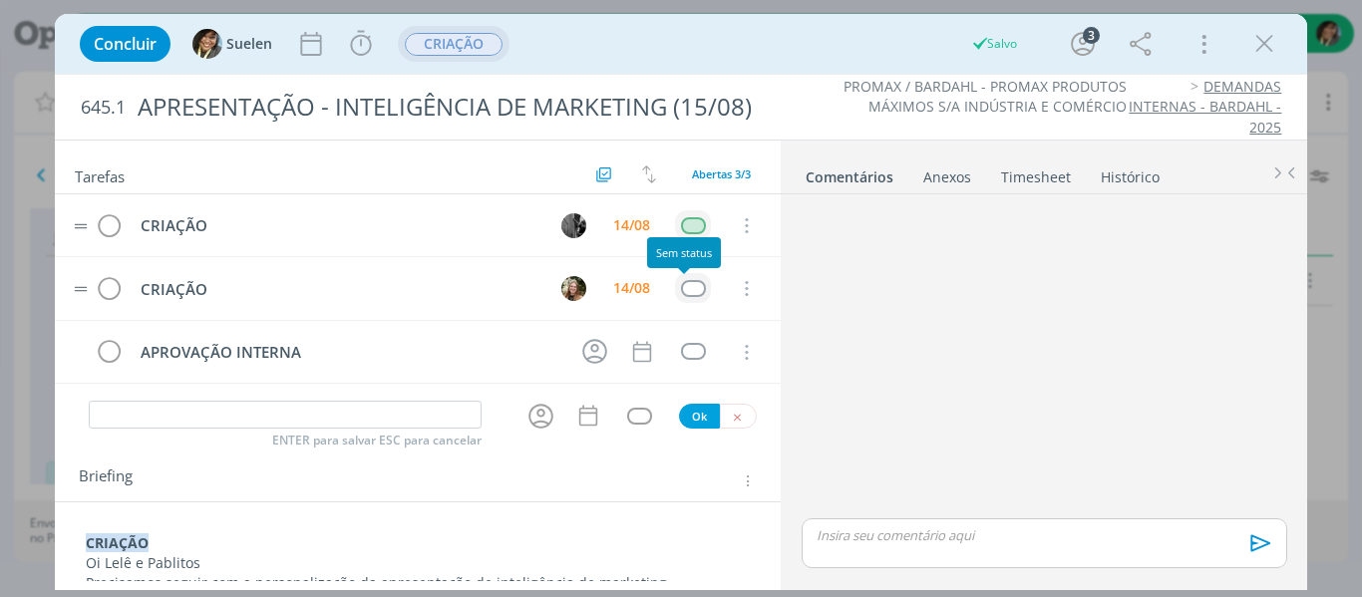
click at [684, 290] on div "dialog" at bounding box center [693, 288] width 25 height 17
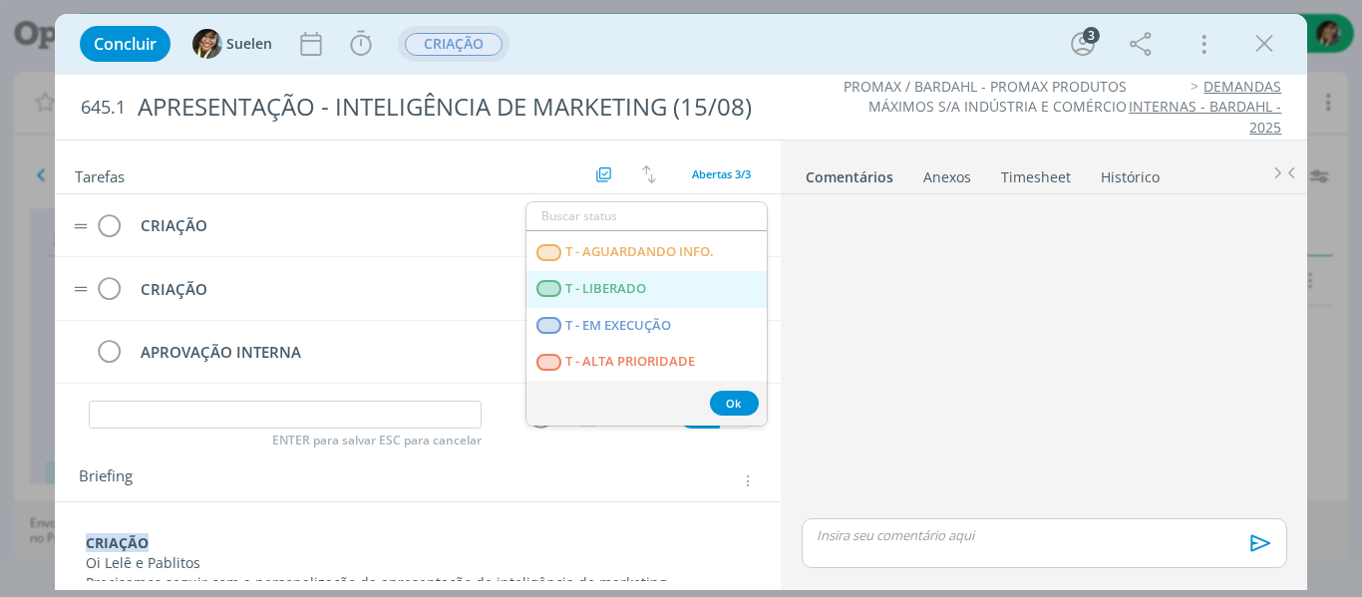
click at [638, 292] on span "T - LIBERADO" at bounding box center [605, 289] width 81 height 16
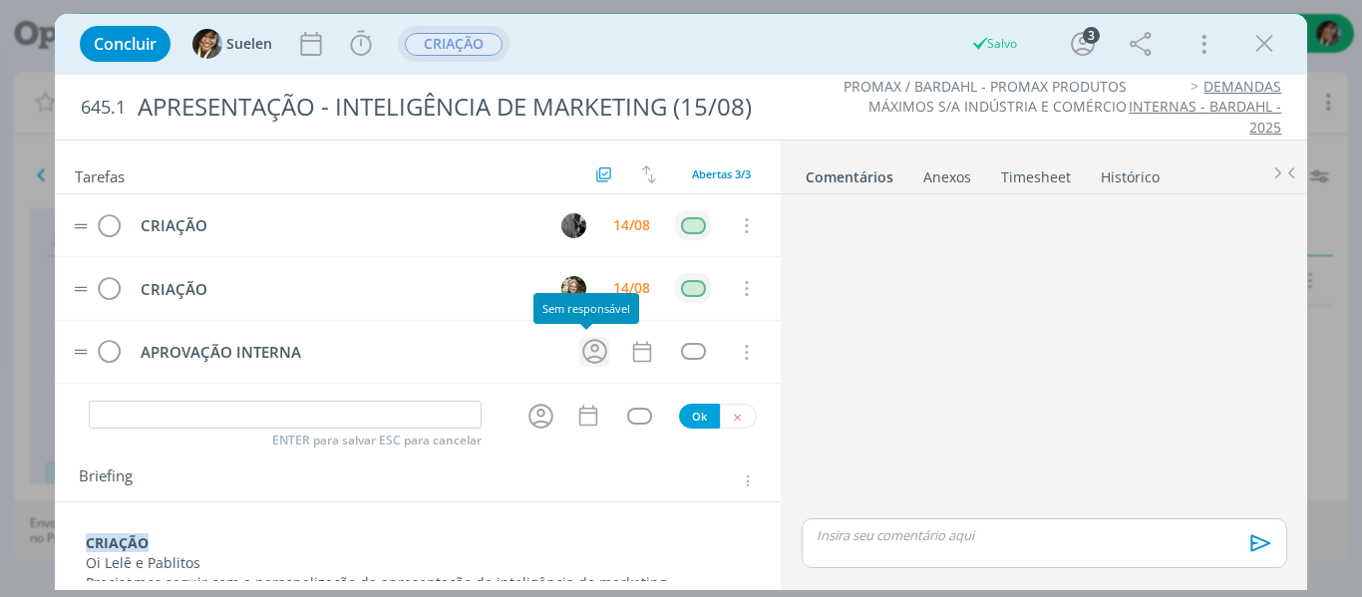
click at [582, 359] on icon "dialog" at bounding box center [594, 351] width 25 height 25
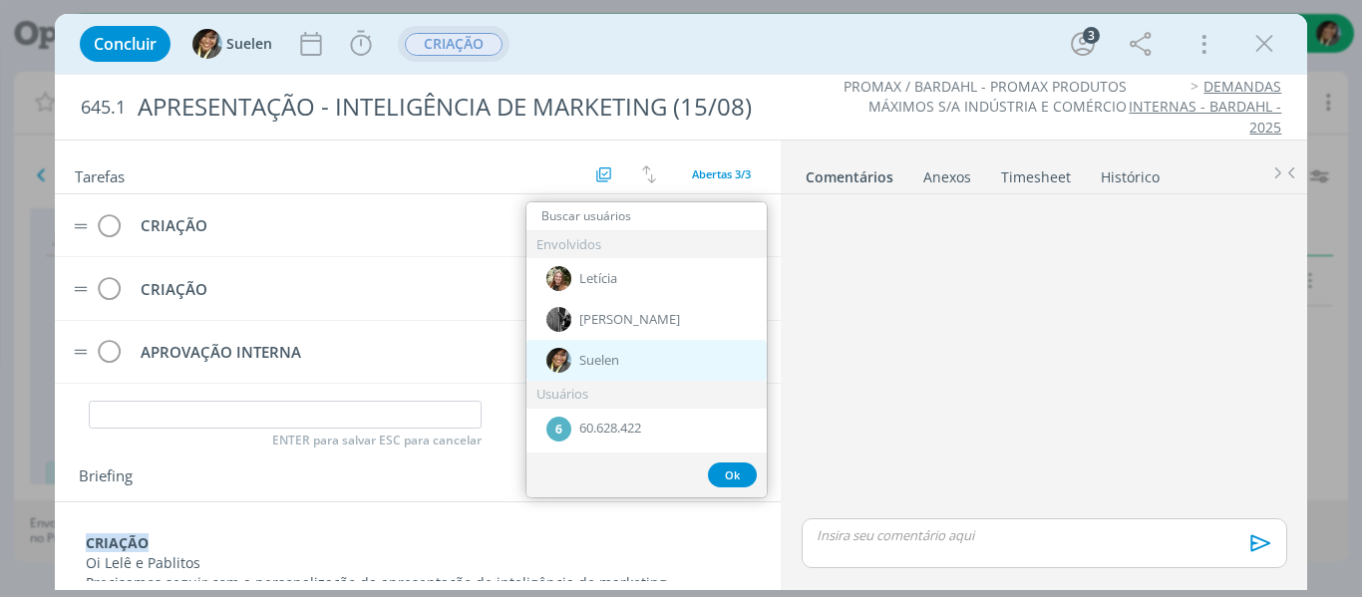
click at [585, 358] on span "Suelen" at bounding box center [599, 361] width 40 height 16
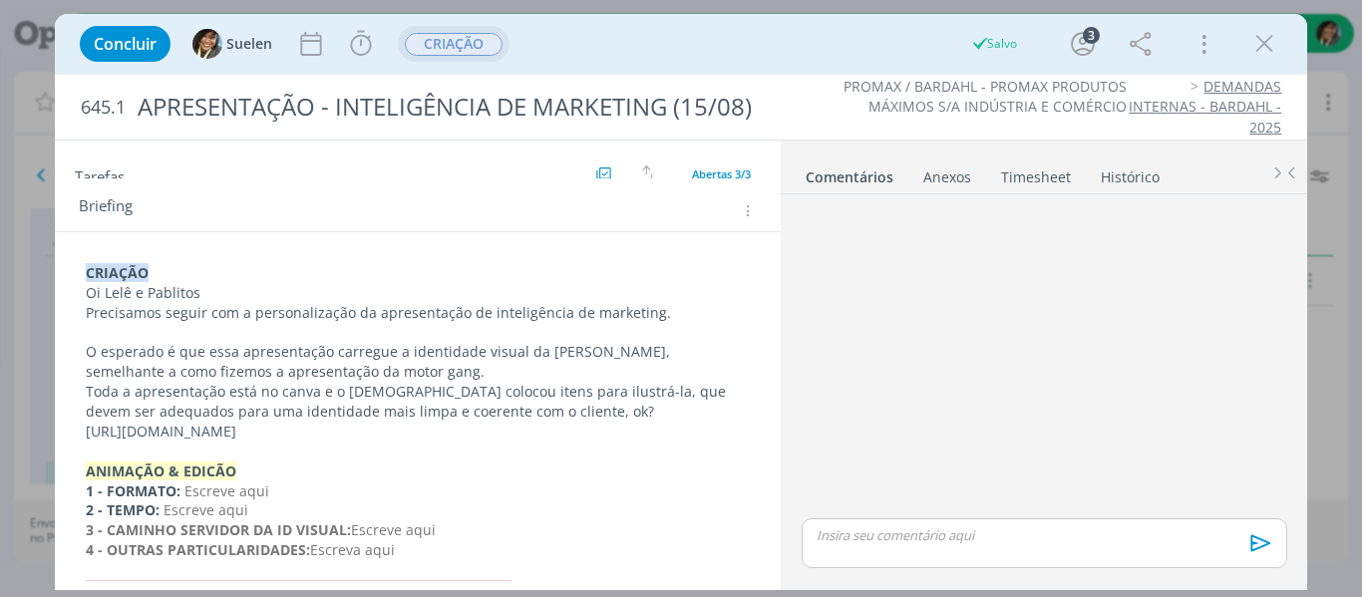
scroll to position [343, 0]
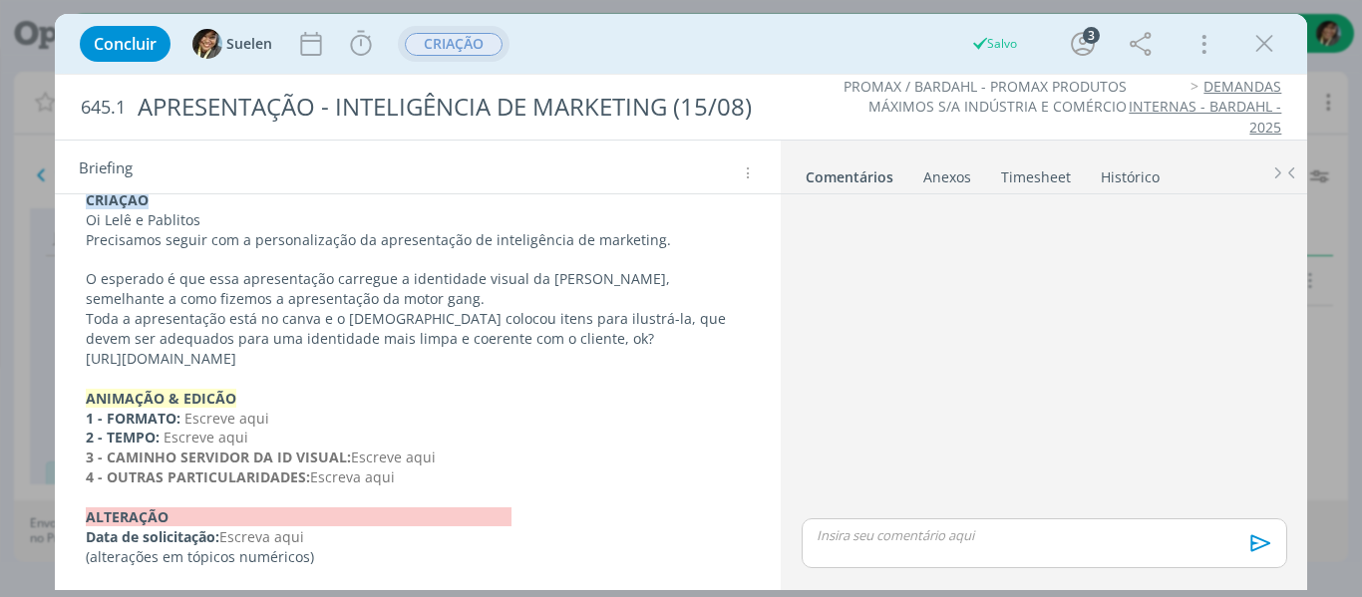
click at [608, 377] on p "dialog" at bounding box center [418, 379] width 665 height 20
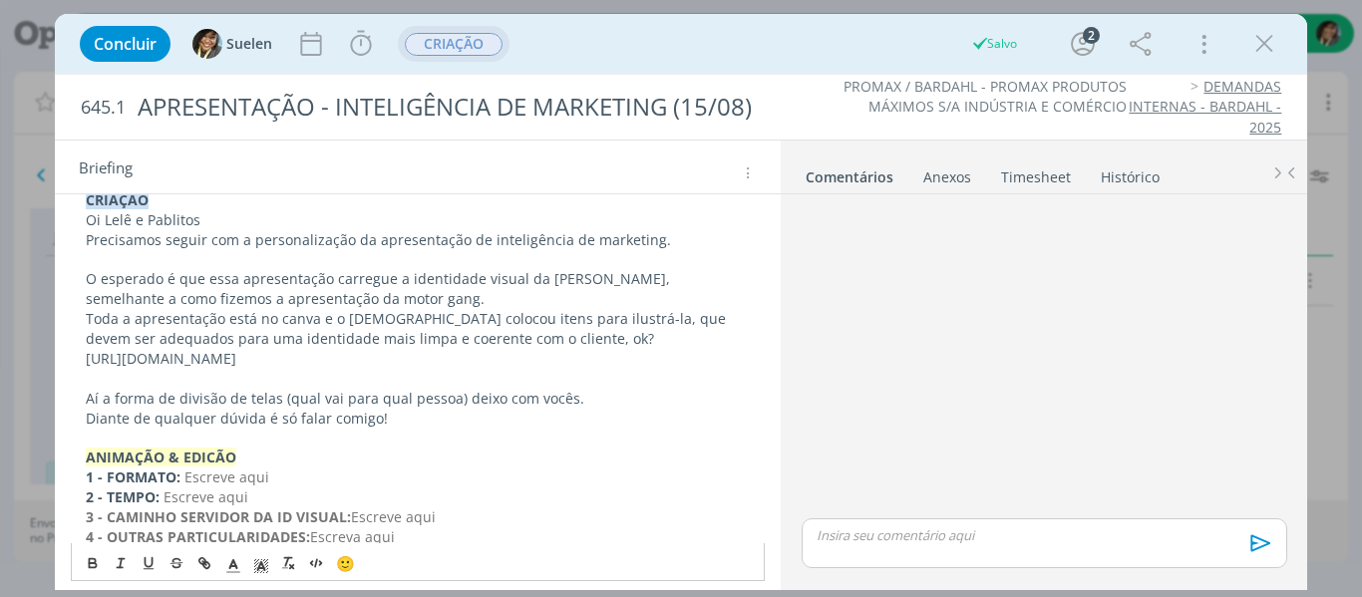
scroll to position [0, 0]
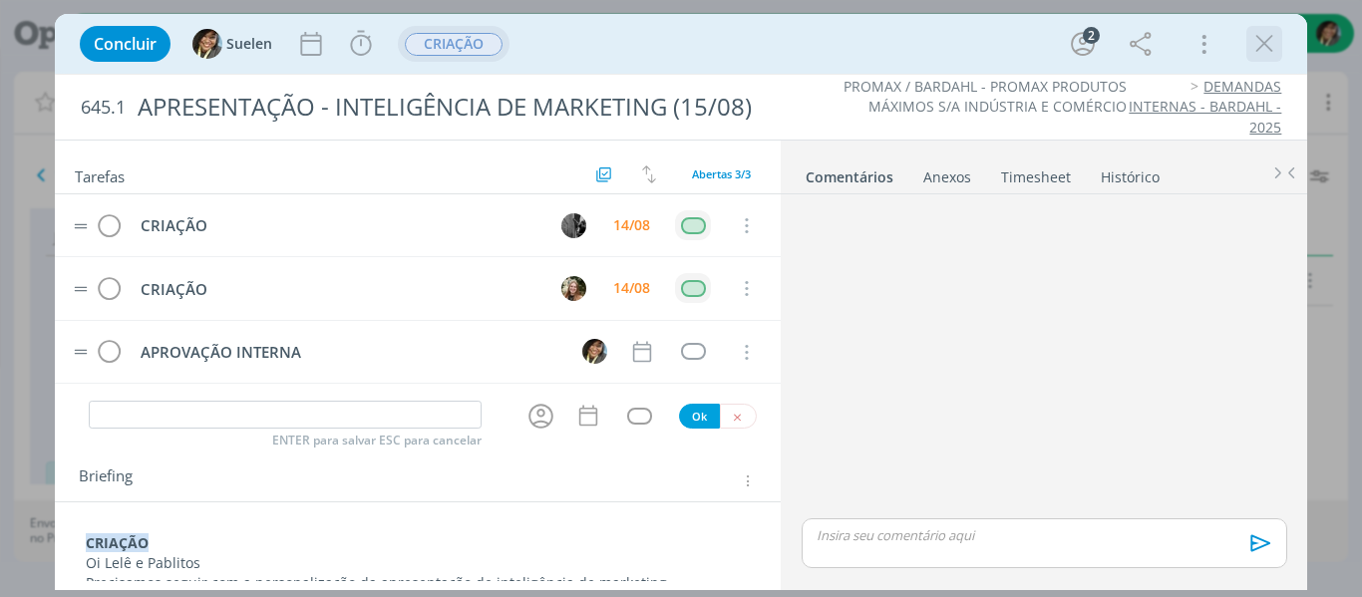
click at [1267, 49] on icon "dialog" at bounding box center [1264, 44] width 30 height 30
